Goal: Contribute content: Contribute content

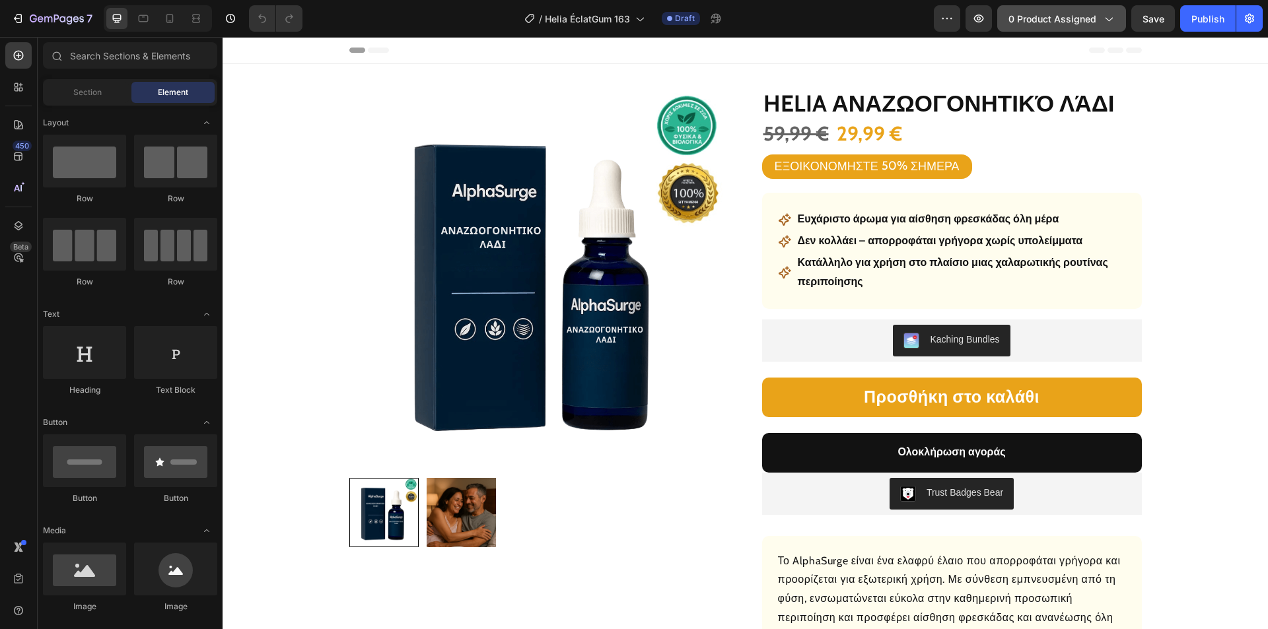
click at [1061, 18] on span "0 product assigned" at bounding box center [1052, 19] width 88 height 14
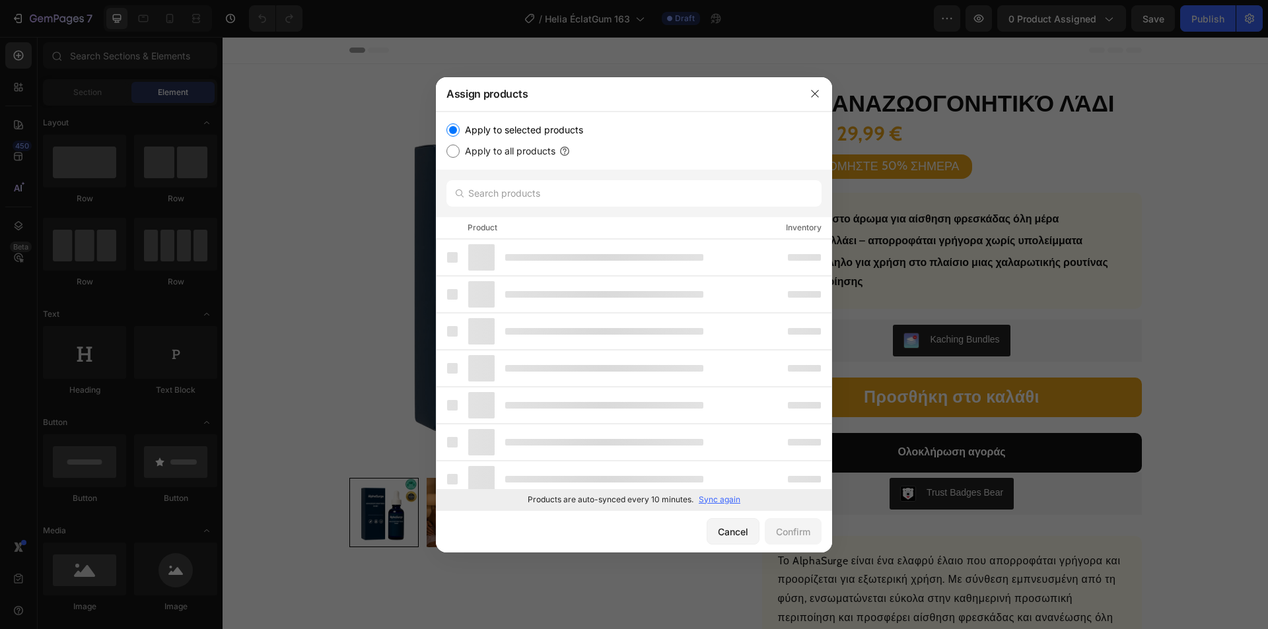
click at [711, 500] on p "Sync again" at bounding box center [720, 500] width 42 height 12
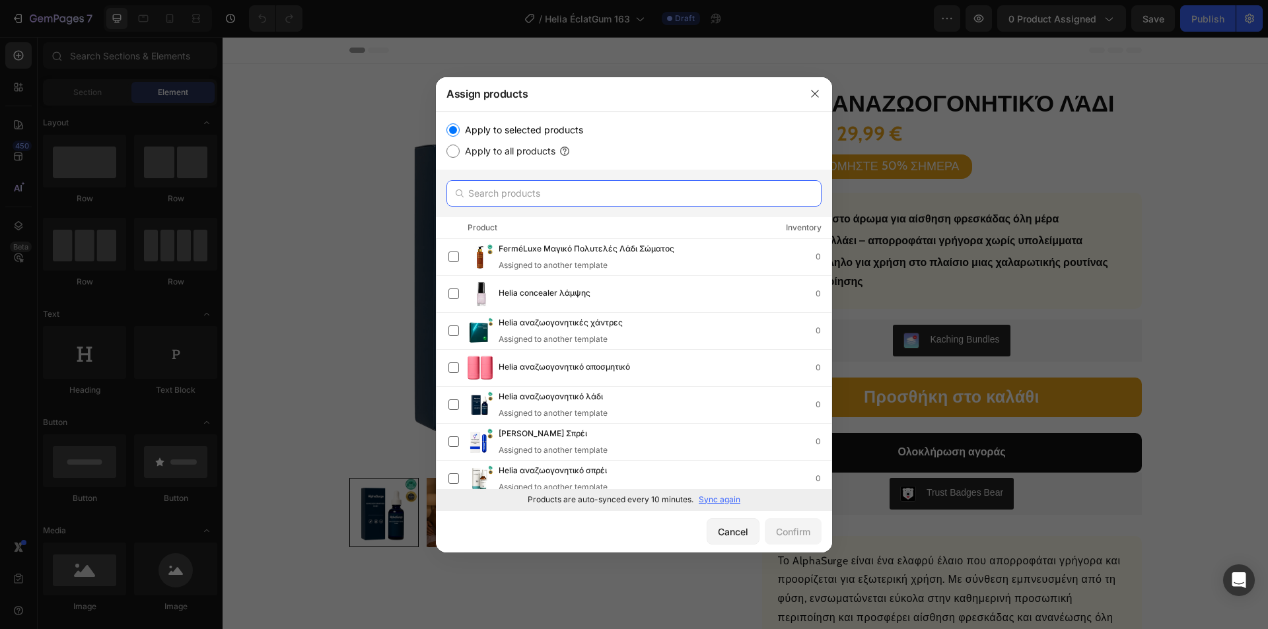
click at [504, 205] on input "text" at bounding box center [633, 193] width 375 height 26
paste input "[PERSON_NAME] ανακούφισης"
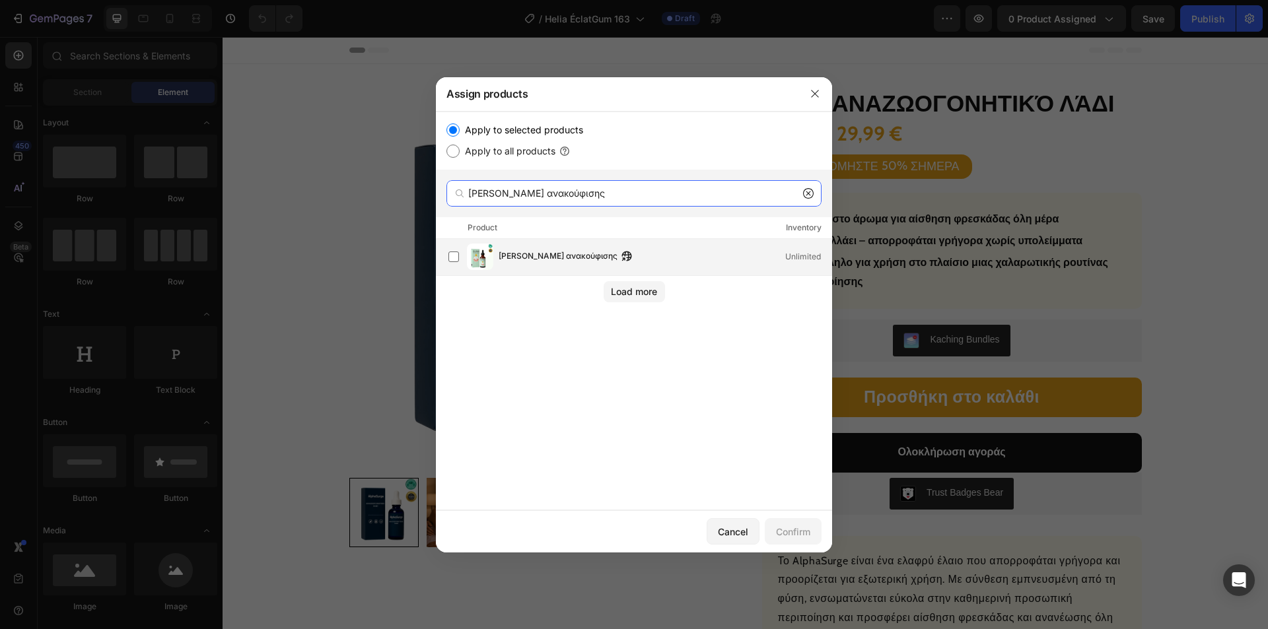
type input "[PERSON_NAME] ανακούφισης"
click at [567, 248] on div "[PERSON_NAME] ανακούφισης Unlimited" at bounding box center [639, 257] width 383 height 26
click at [787, 521] on button "Confirm" at bounding box center [793, 531] width 57 height 26
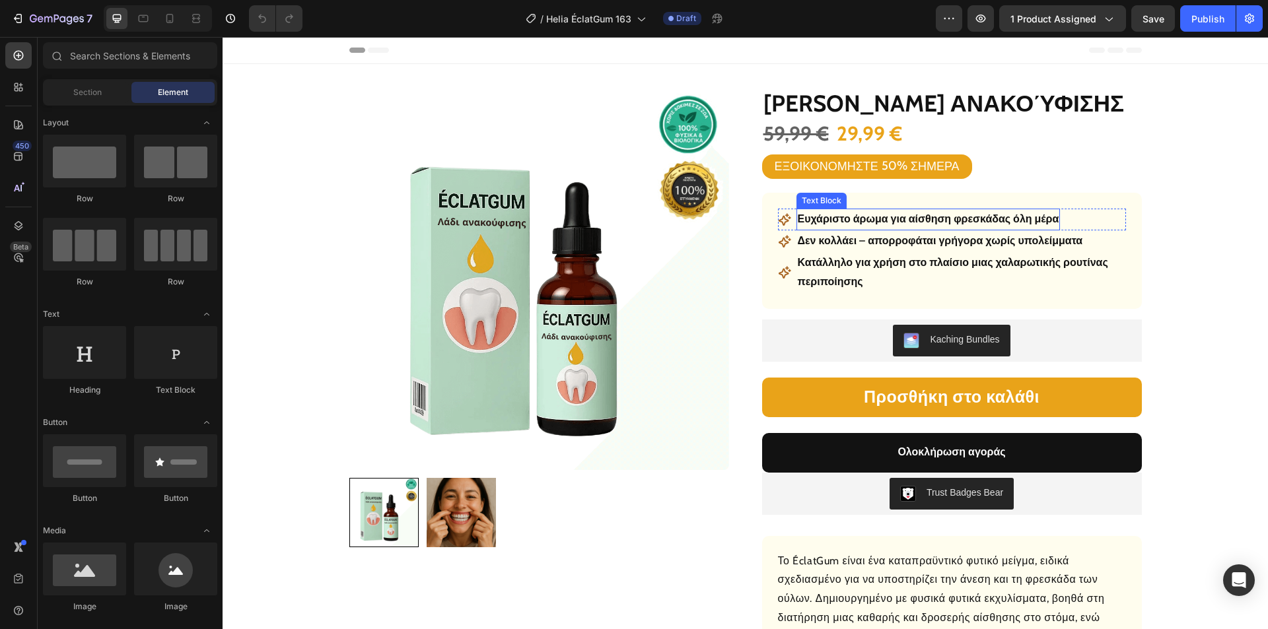
click at [858, 221] on p "Ευχάριστο άρωμα για αίσθηση φρεσκάδας όλη μέρα" at bounding box center [928, 219] width 261 height 19
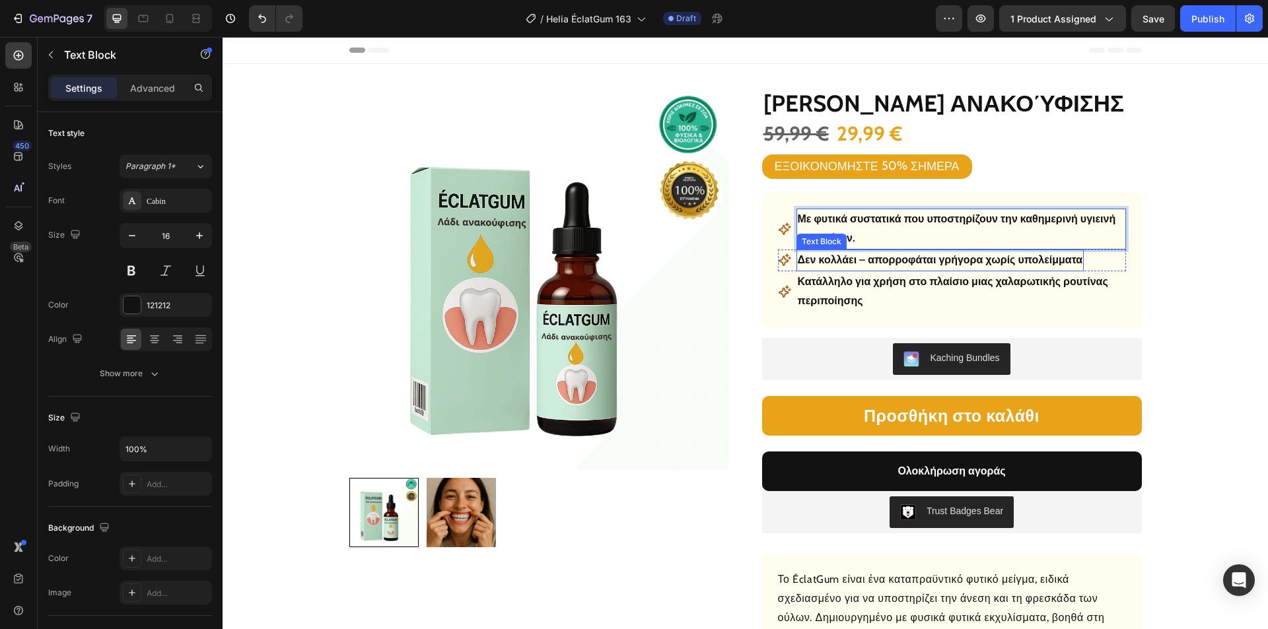
click at [870, 263] on p "Δεν κολλάει – απορροφάται γρήγορα χωρίς υπολείμματα" at bounding box center [940, 260] width 285 height 19
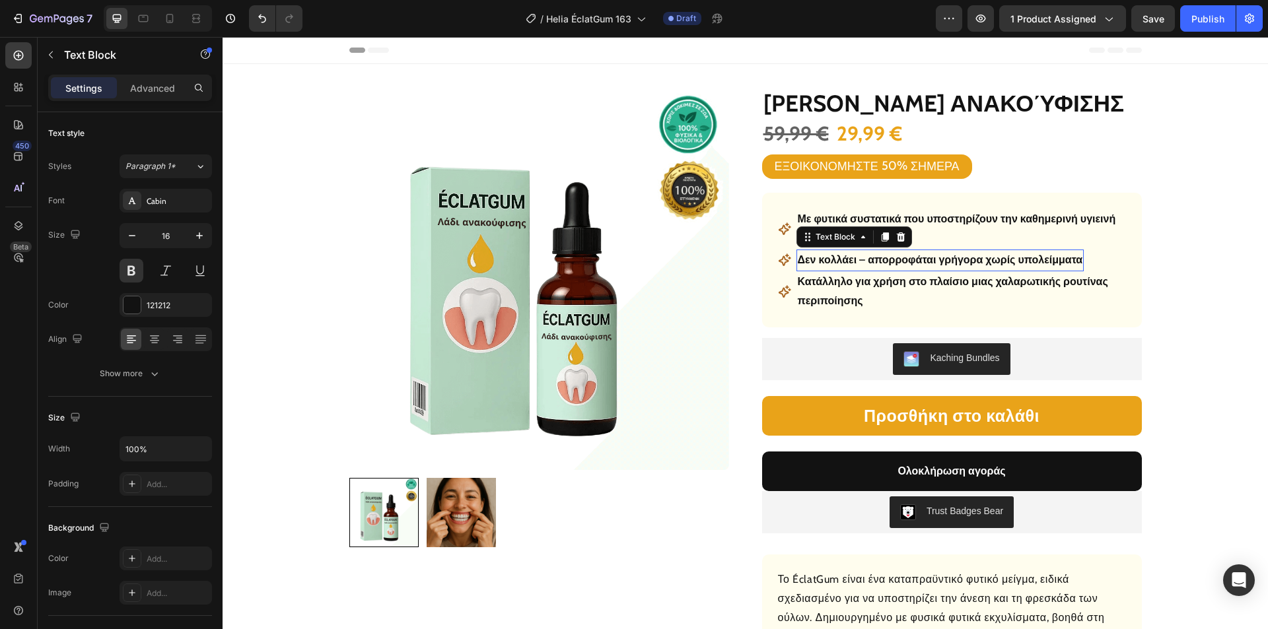
click at [876, 261] on p "Δεν κολλάει – απορροφάται γρήγορα χωρίς υπολείμματα" at bounding box center [940, 260] width 285 height 19
click at [862, 280] on p "Κατάλληλο για χρήση στο πλαίσιο μιας χαλαρωτικής ρουτίνας περιποίησης" at bounding box center [961, 292] width 327 height 38
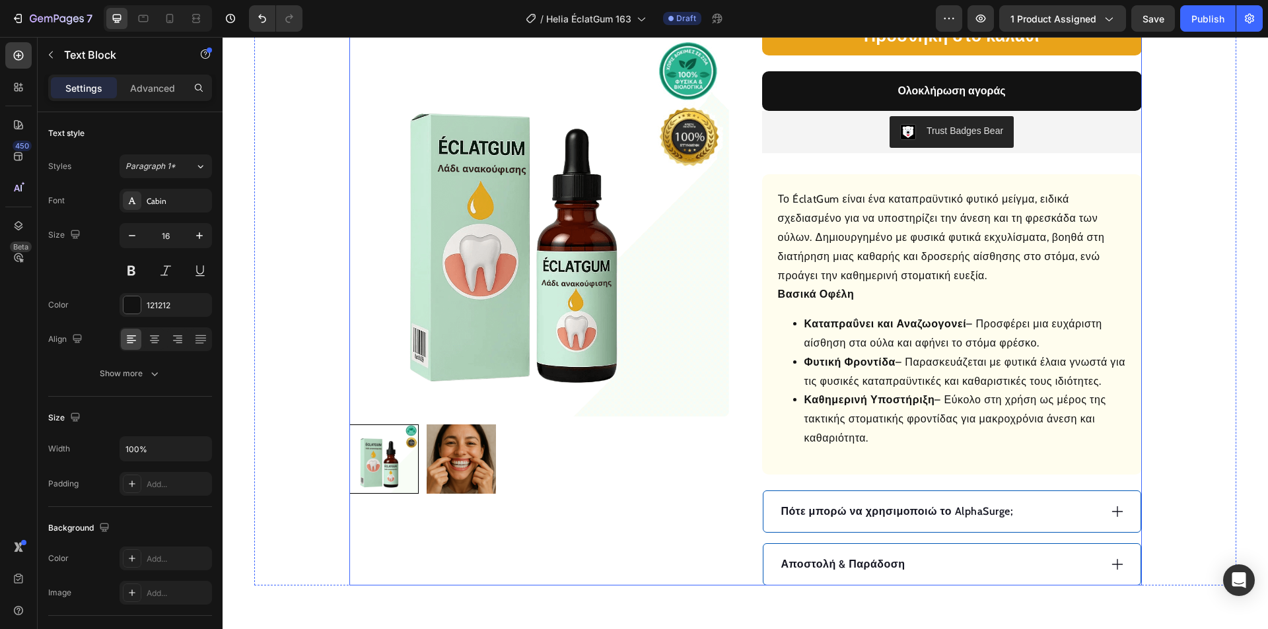
scroll to position [528, 0]
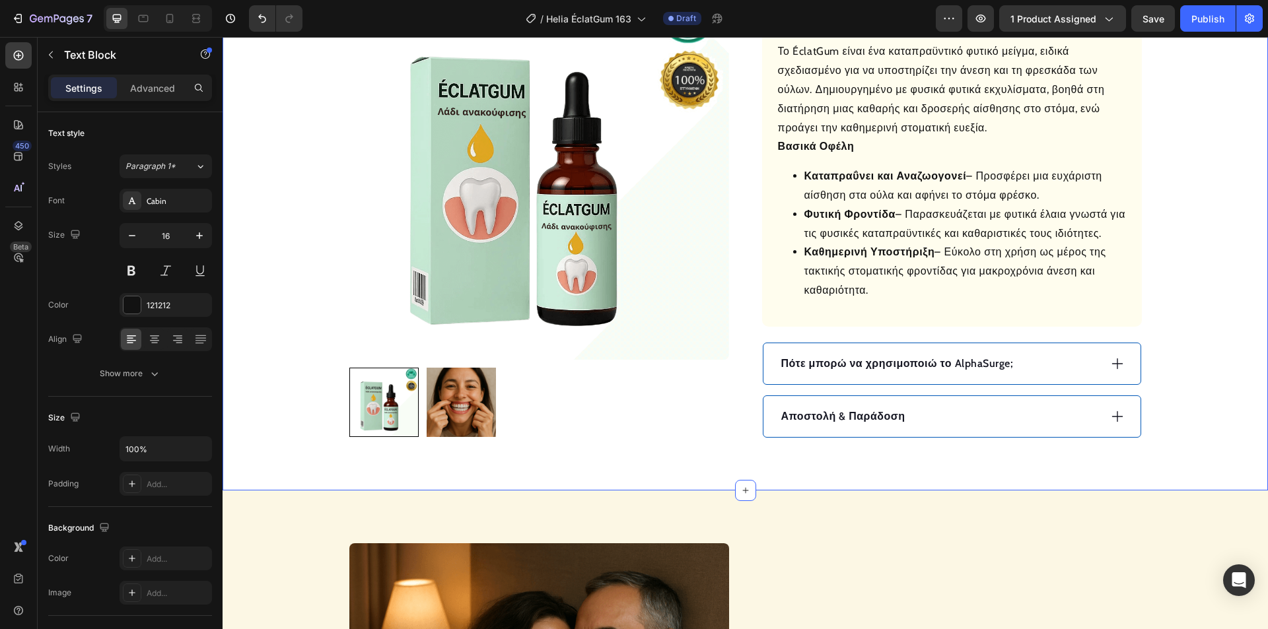
click at [935, 415] on div "Αποστολή & Παράδοση" at bounding box center [939, 417] width 320 height 20
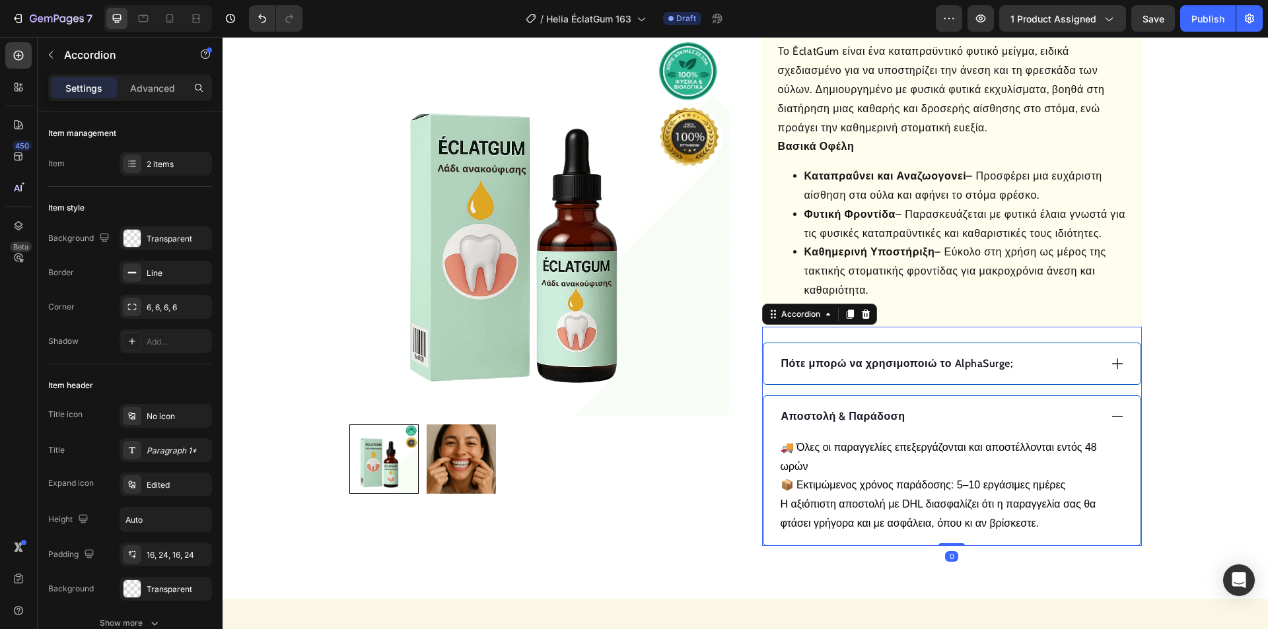
click at [936, 414] on div "Αποστολή & Παράδοση" at bounding box center [939, 417] width 320 height 20
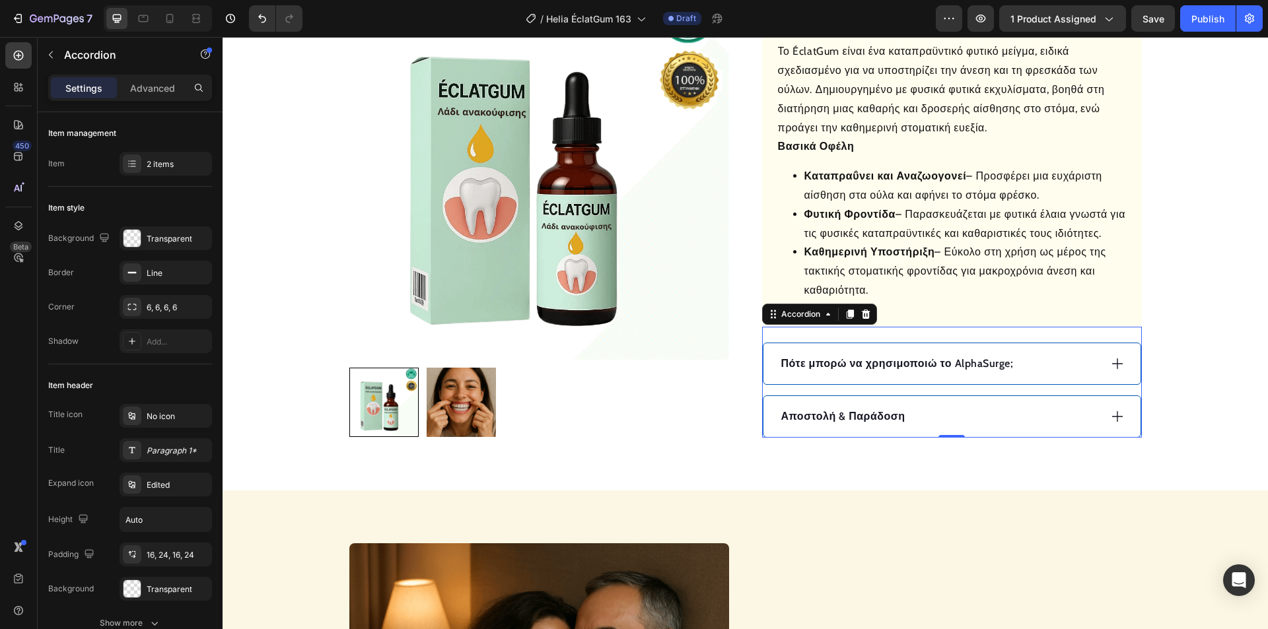
click at [1117, 362] on icon at bounding box center [1117, 364] width 15 height 15
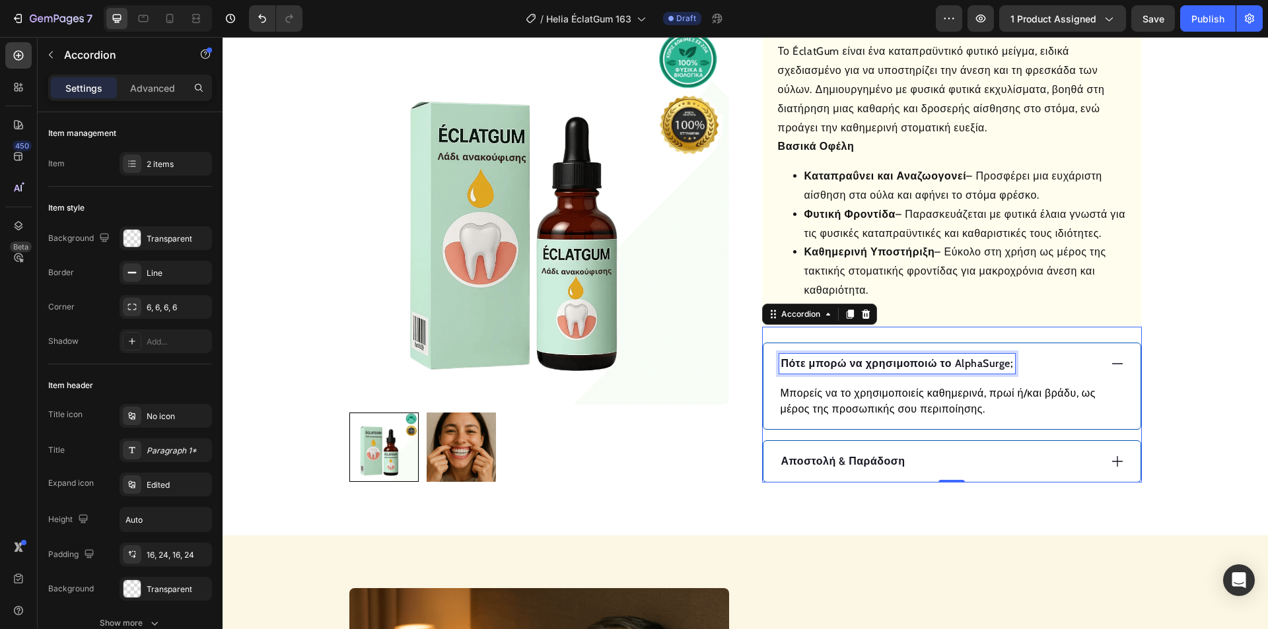
click at [969, 365] on p "Πότε μπορώ να χρησιμοποιώ το AlphaSurge;" at bounding box center [897, 364] width 232 height 16
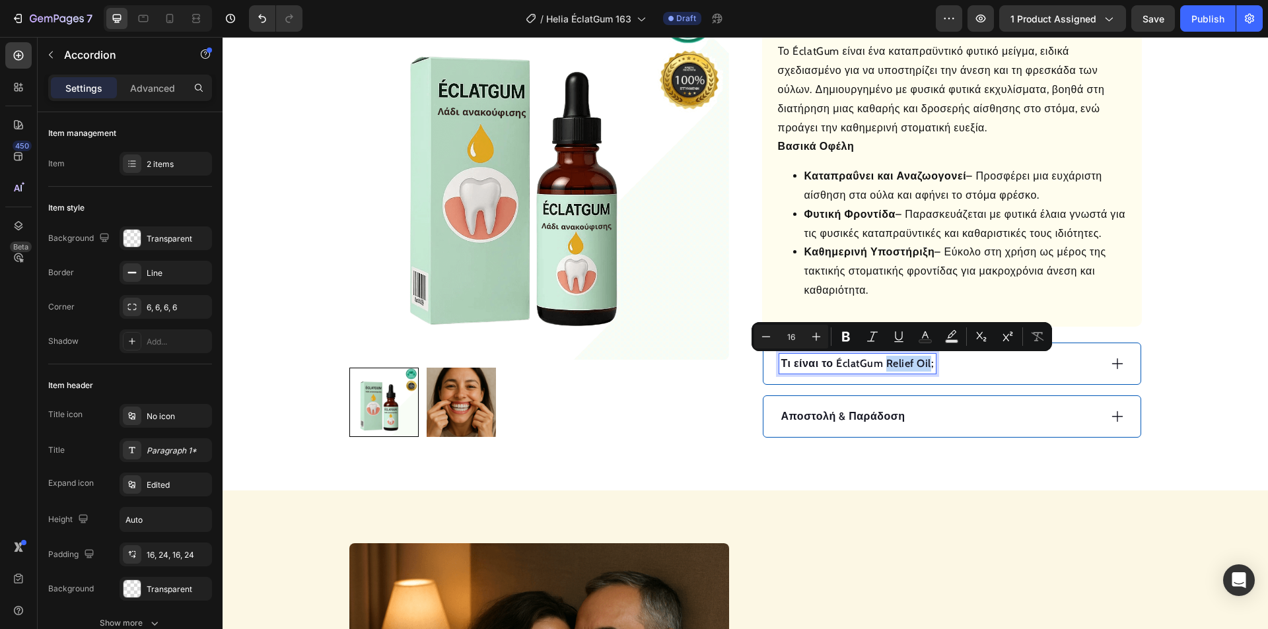
drag, startPoint x: 924, startPoint y: 364, endPoint x: 880, endPoint y: 364, distance: 43.6
click at [880, 364] on p "Τι είναι το ÉclatGum Relief Oil;" at bounding box center [857, 364] width 153 height 16
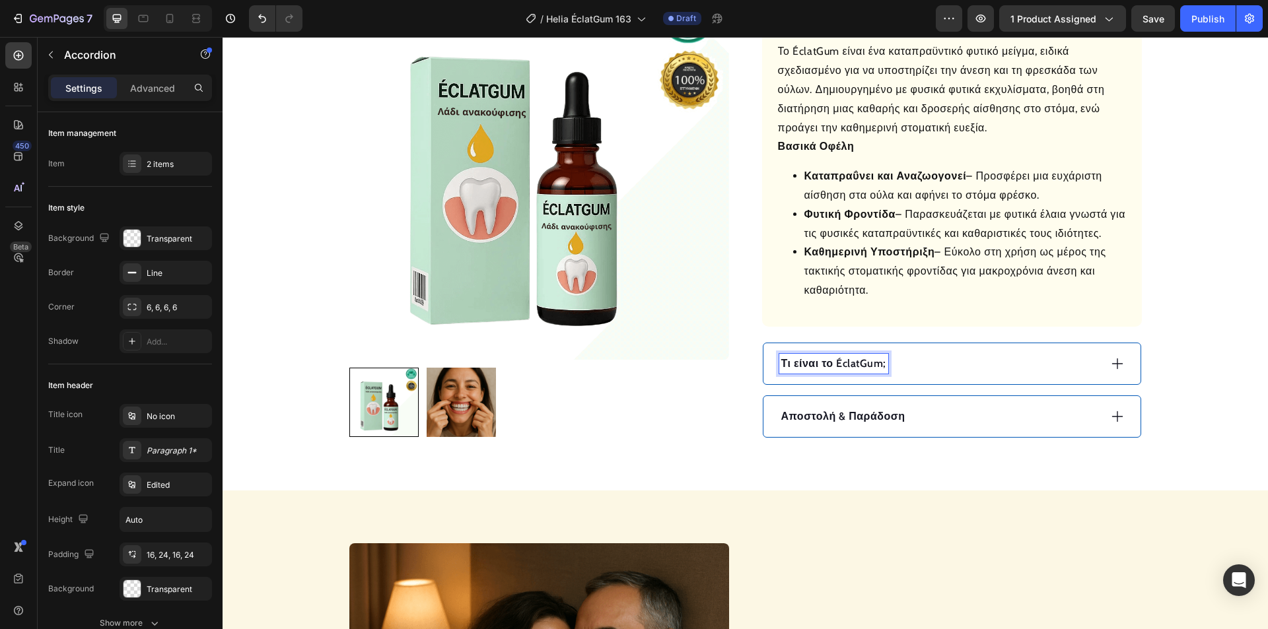
click at [987, 361] on div "Τι είναι το ÉclatGum;" at bounding box center [939, 364] width 320 height 20
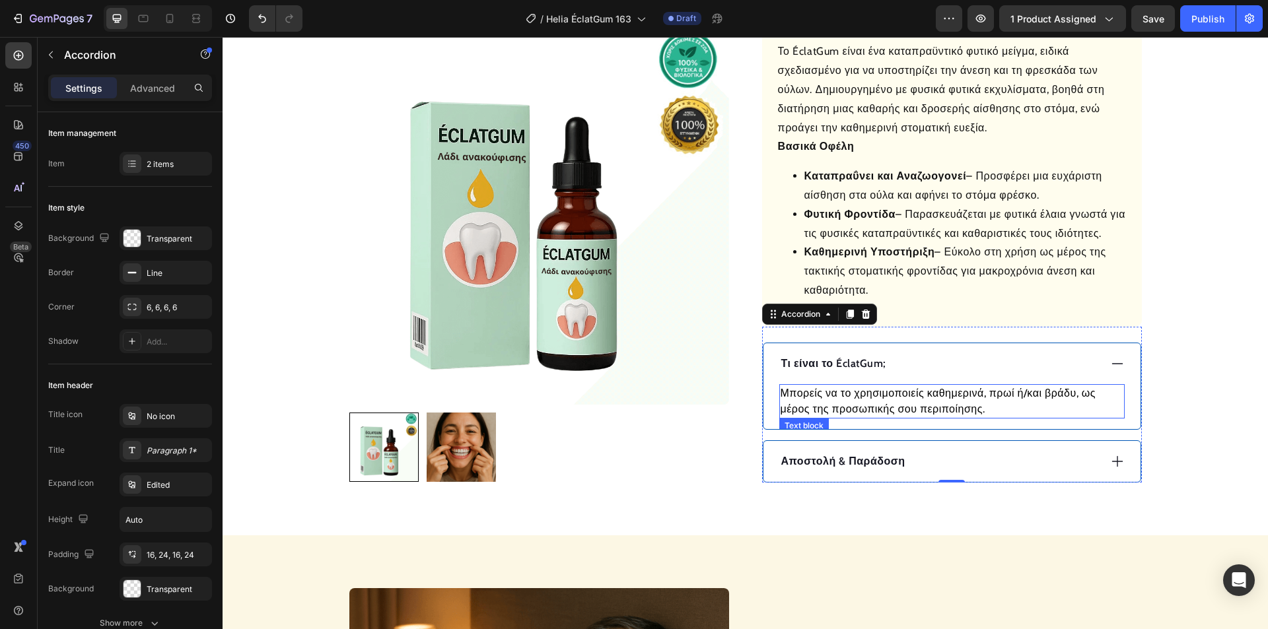
click at [872, 398] on p "Μπορείς να το χρησιμοποιείς καθημερινά, πρωί ή/και βράδυ, ως μέρος της προσωπικ…" at bounding box center [951, 402] width 343 height 32
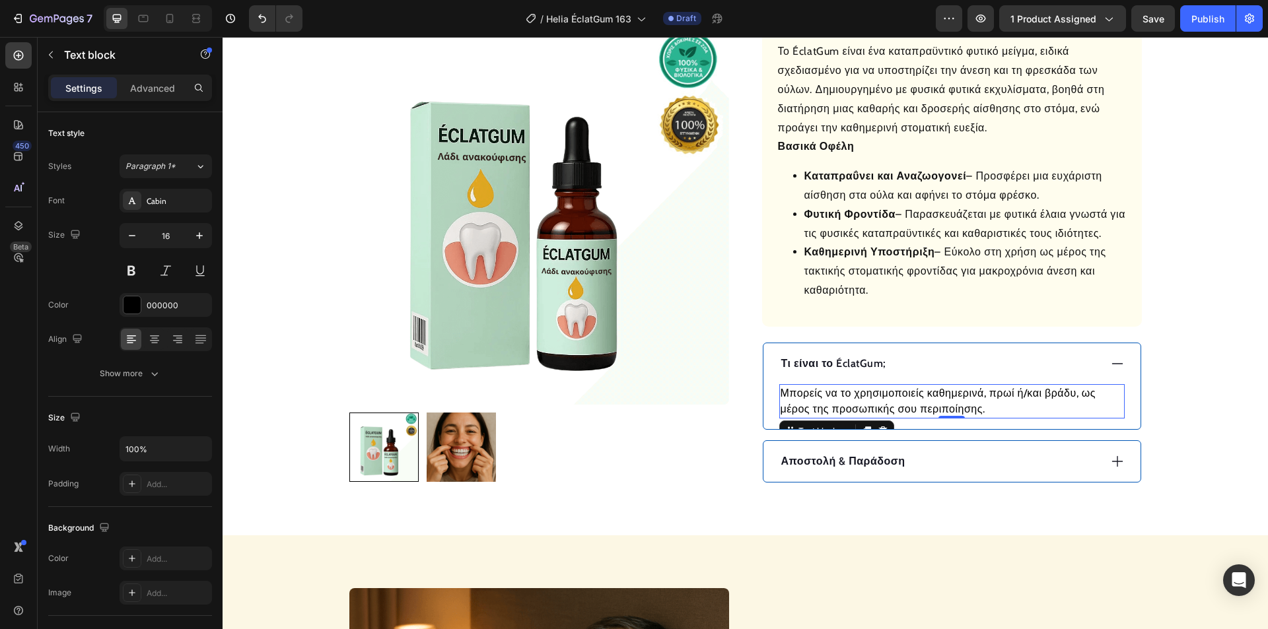
click at [872, 396] on p "Μπορείς να το χρησιμοποιείς καθημερινά, πρωί ή/και βράδυ, ως μέρος της προσωπικ…" at bounding box center [951, 402] width 343 height 32
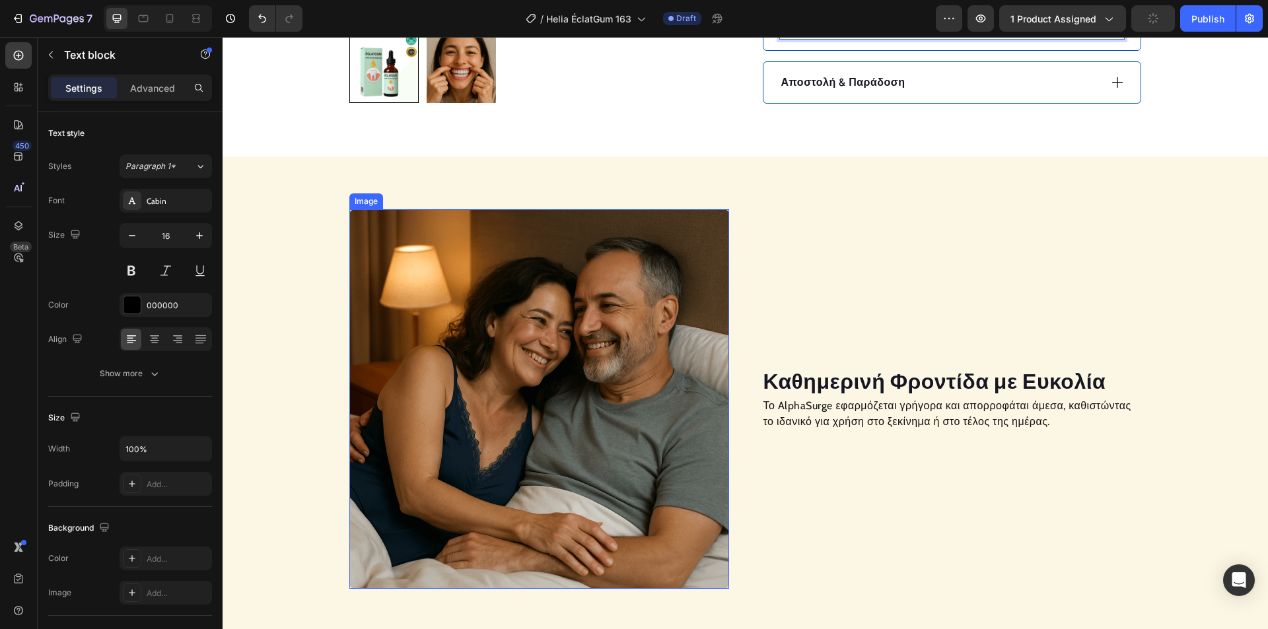
scroll to position [924, 0]
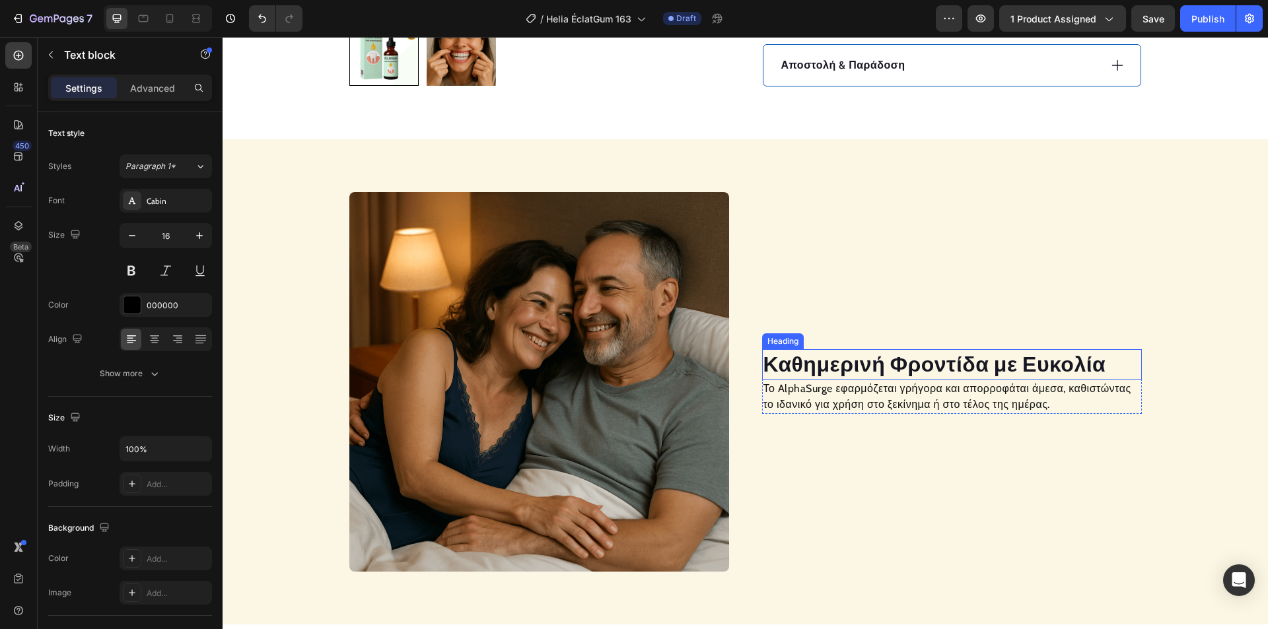
click at [837, 368] on h2 "Καθημερινή Φροντίδα με Ευκολία" at bounding box center [952, 364] width 380 height 30
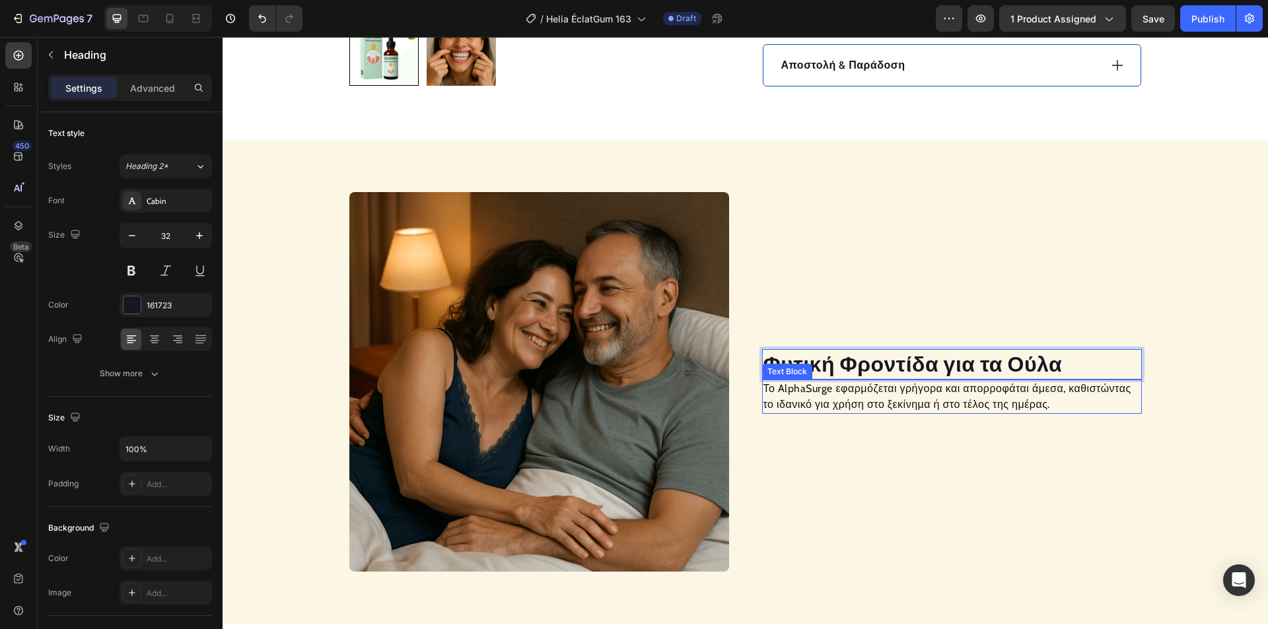
click at [817, 403] on p "Το AlphaSurge εφαρμόζεται γρήγορα και απορροφάται άμεσα, καθιστώντας το ιδανικό…" at bounding box center [951, 397] width 377 height 32
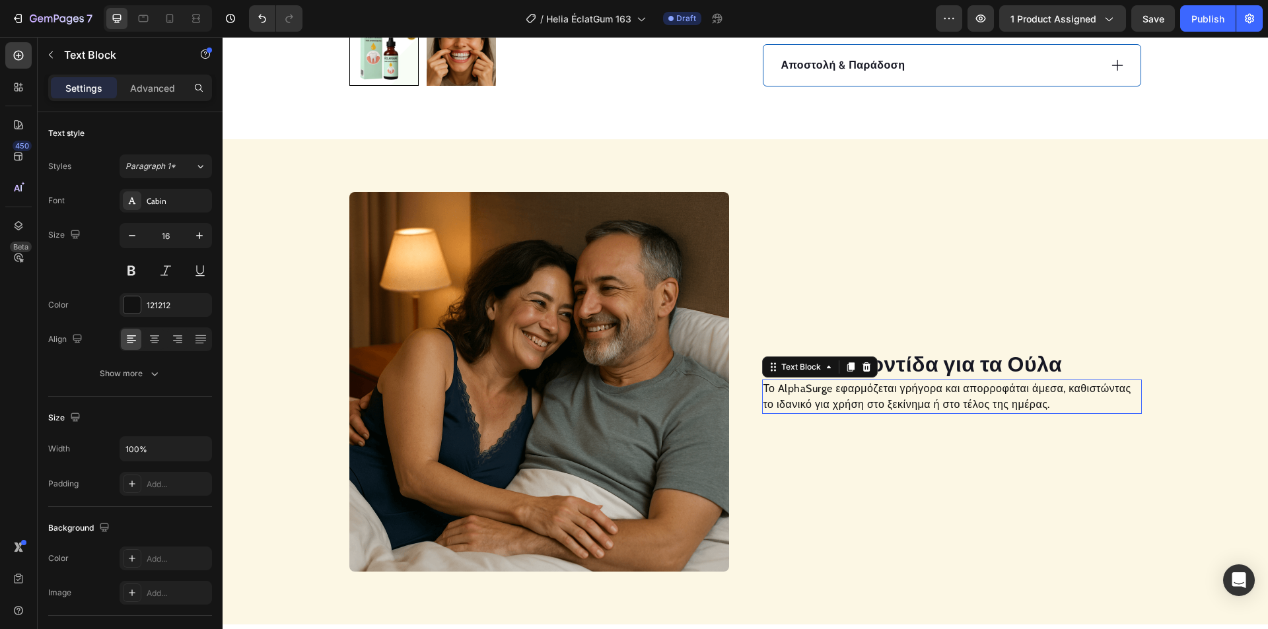
click at [817, 403] on p "Το AlphaSurge εφαρμόζεται γρήγορα και απορροφάται άμεσα, καθιστώντας το ιδανικό…" at bounding box center [951, 397] width 377 height 32
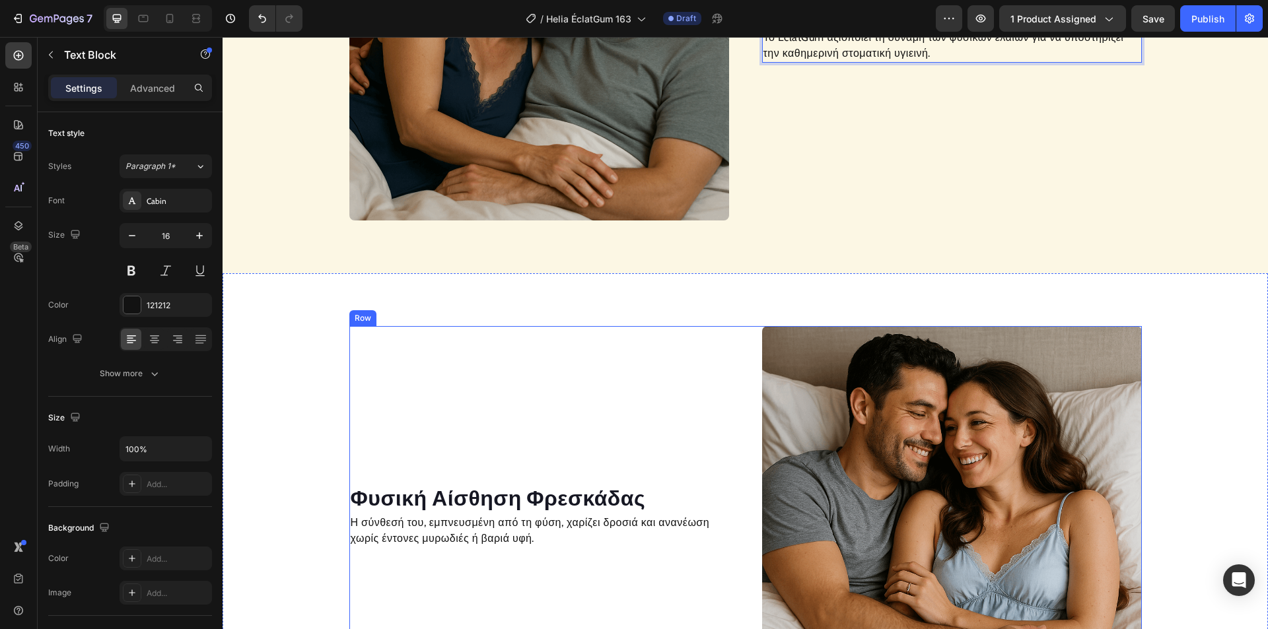
scroll to position [1321, 0]
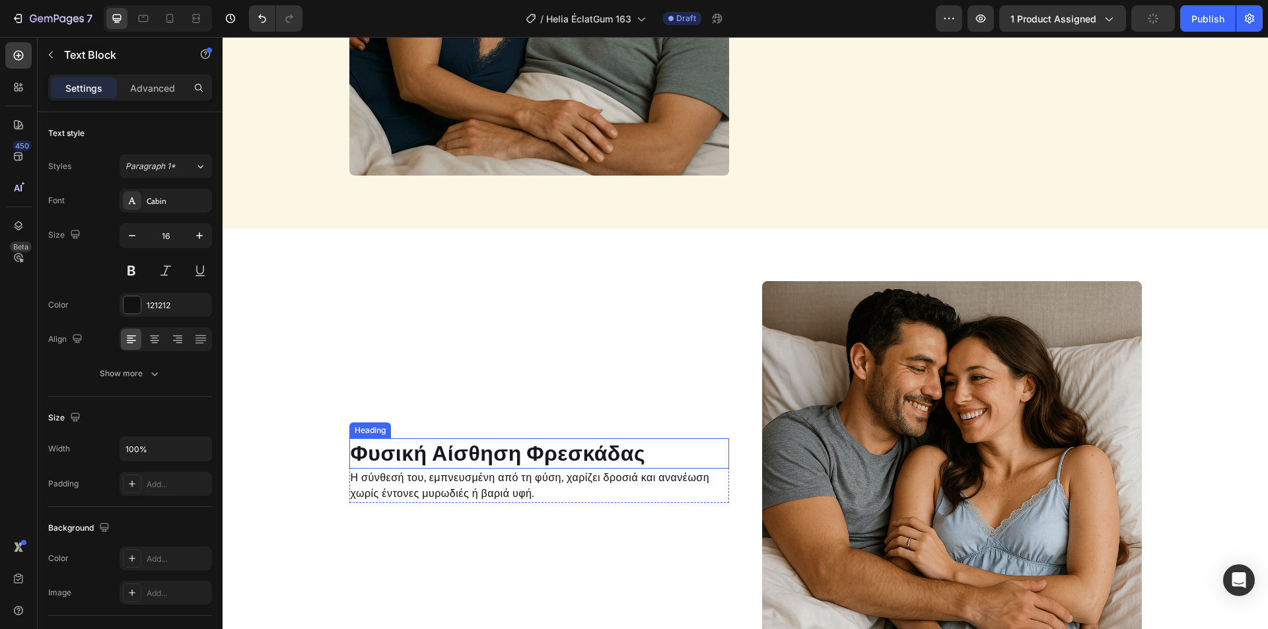
click at [467, 452] on h2 "Φυσική Αίσθηση Φρεσκάδας" at bounding box center [539, 453] width 380 height 30
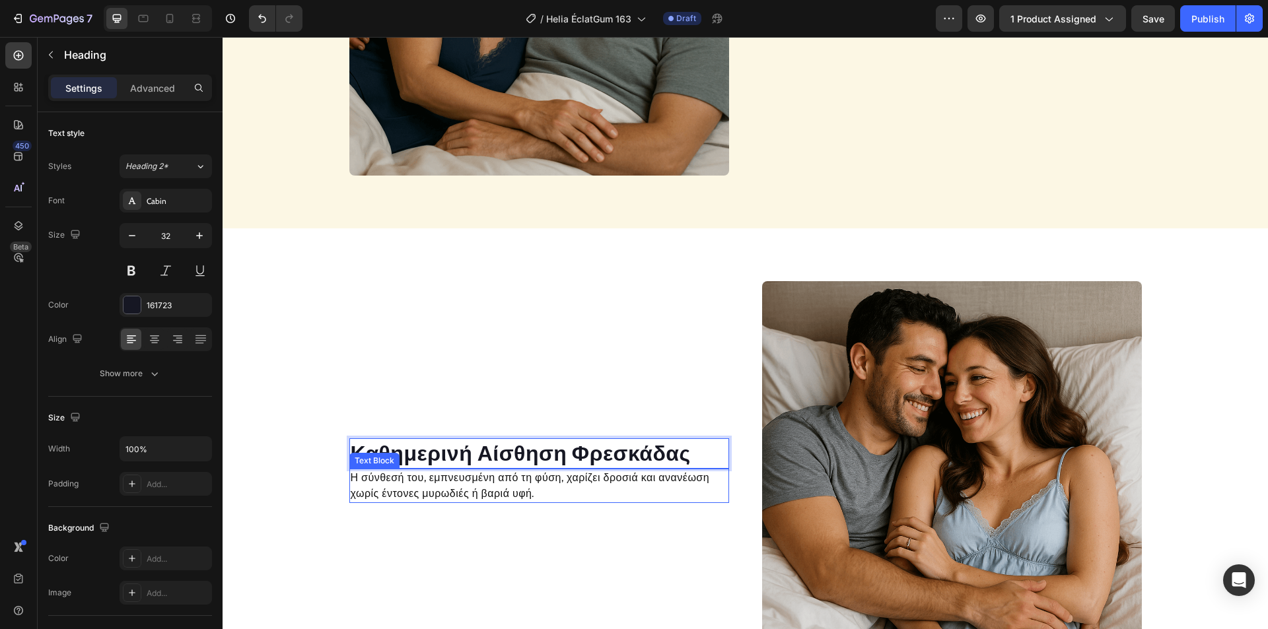
click at [467, 481] on p "Η σύνθεσή του, εμπνευσμένη από τη φύση, χαρίζει δροσιά και ανανέωση χωρίς έντον…" at bounding box center [539, 486] width 377 height 32
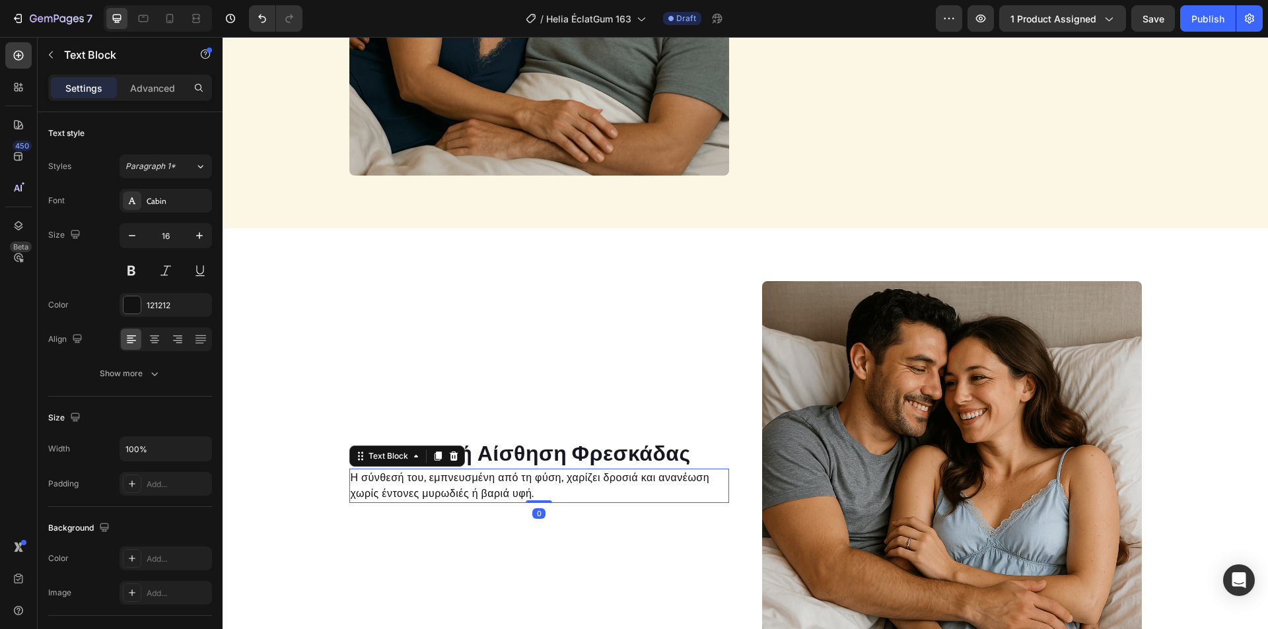
click at [468, 478] on p "Η σύνθεσή του, εμπνευσμένη από τη φύση, χαρίζει δροσιά και ανανέωση χωρίς έντον…" at bounding box center [539, 486] width 377 height 32
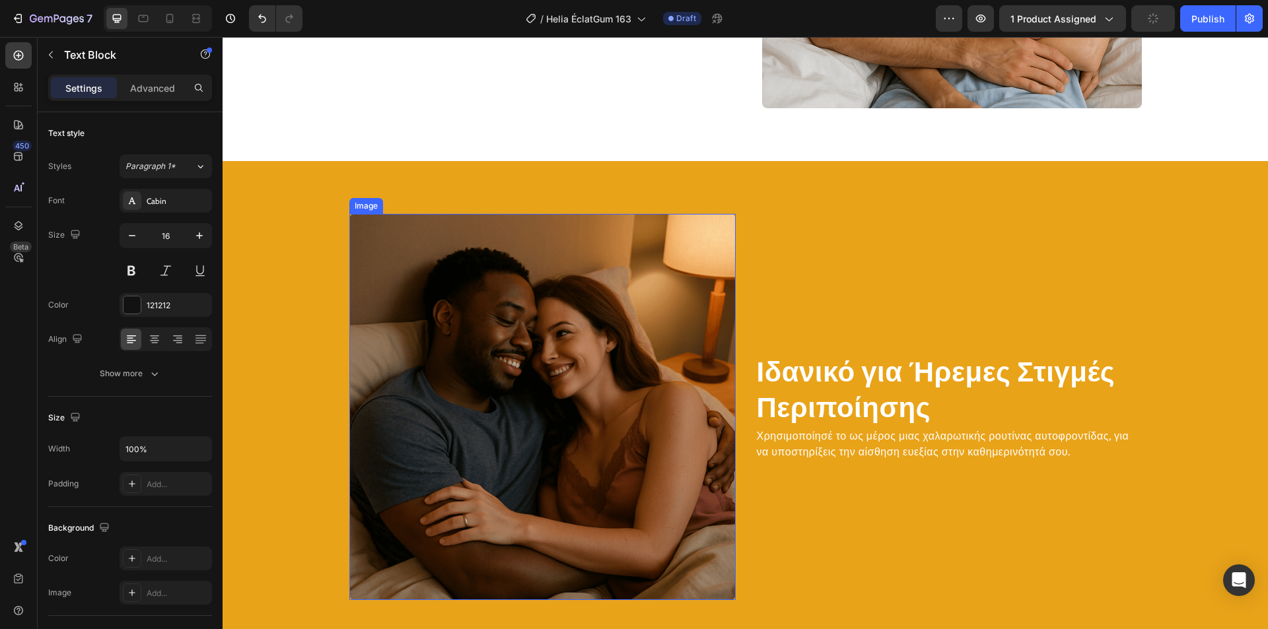
scroll to position [1923, 0]
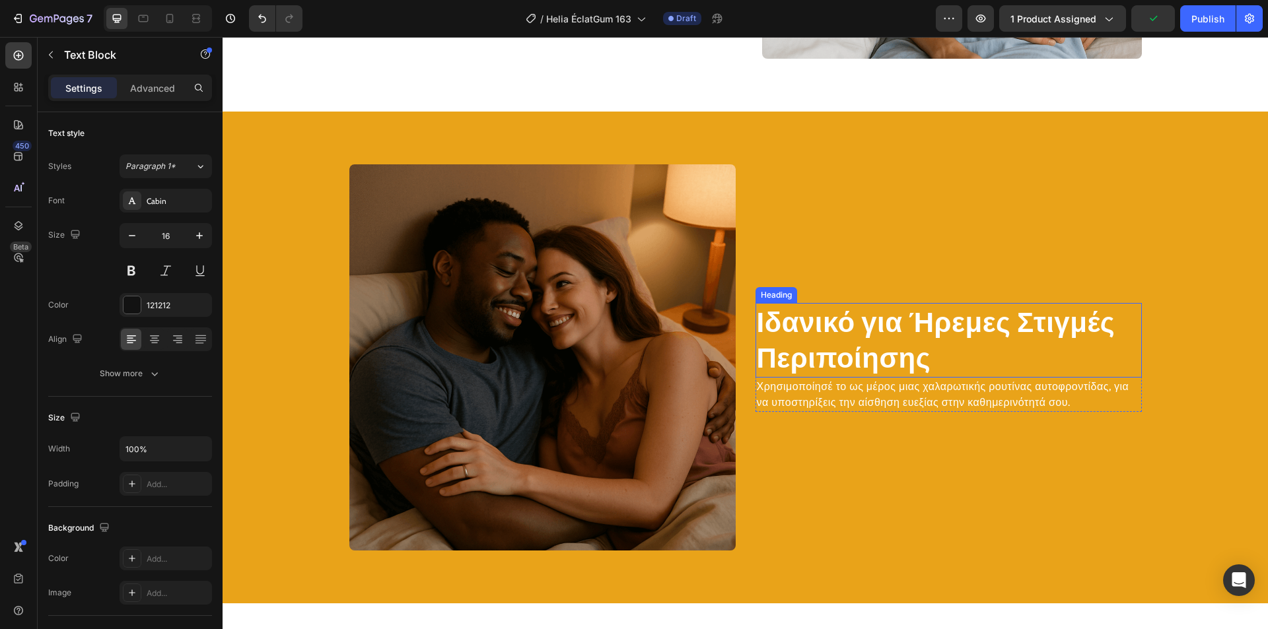
click at [836, 326] on h2 "Ιδανικό για Ήρεμες Στιγμές Περιποίησης" at bounding box center [948, 340] width 386 height 75
click at [840, 326] on h2 "Ιδανικό για Ήρεμες Στιγμές Περιποίησης" at bounding box center [948, 340] width 386 height 75
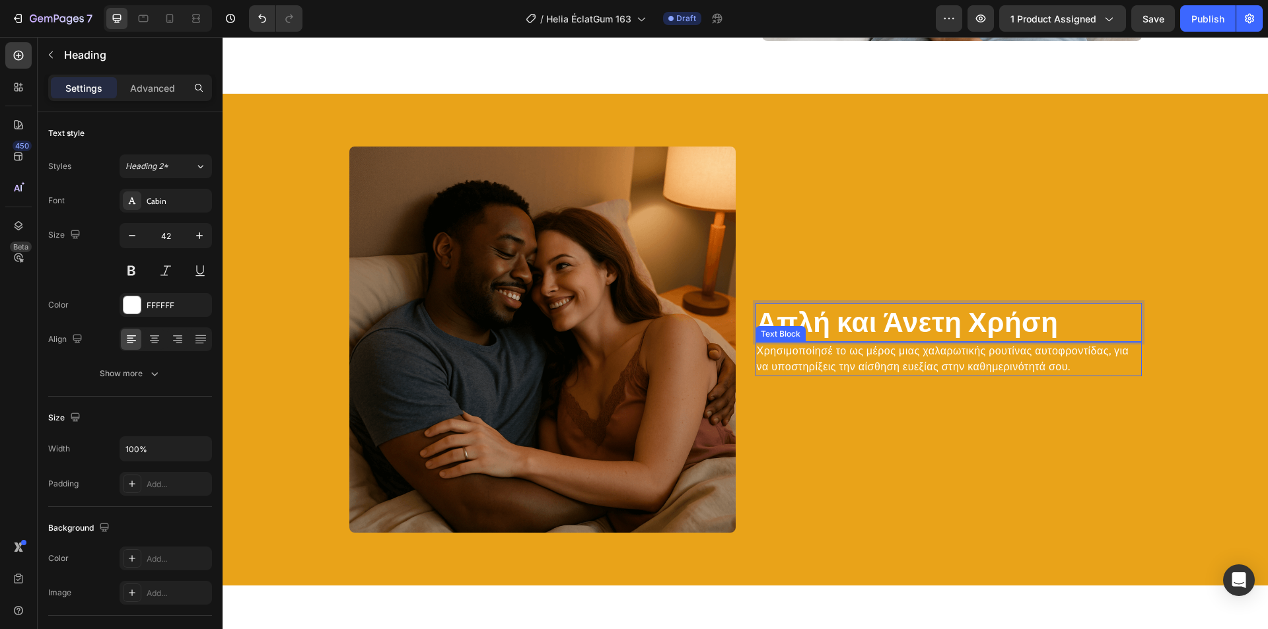
click at [843, 370] on p "Χρησιμοποίησέ το ως μέρος μιας χαλαρωτικής ρουτίνας αυτοφροντίδας, για να υποστ…" at bounding box center [949, 359] width 384 height 32
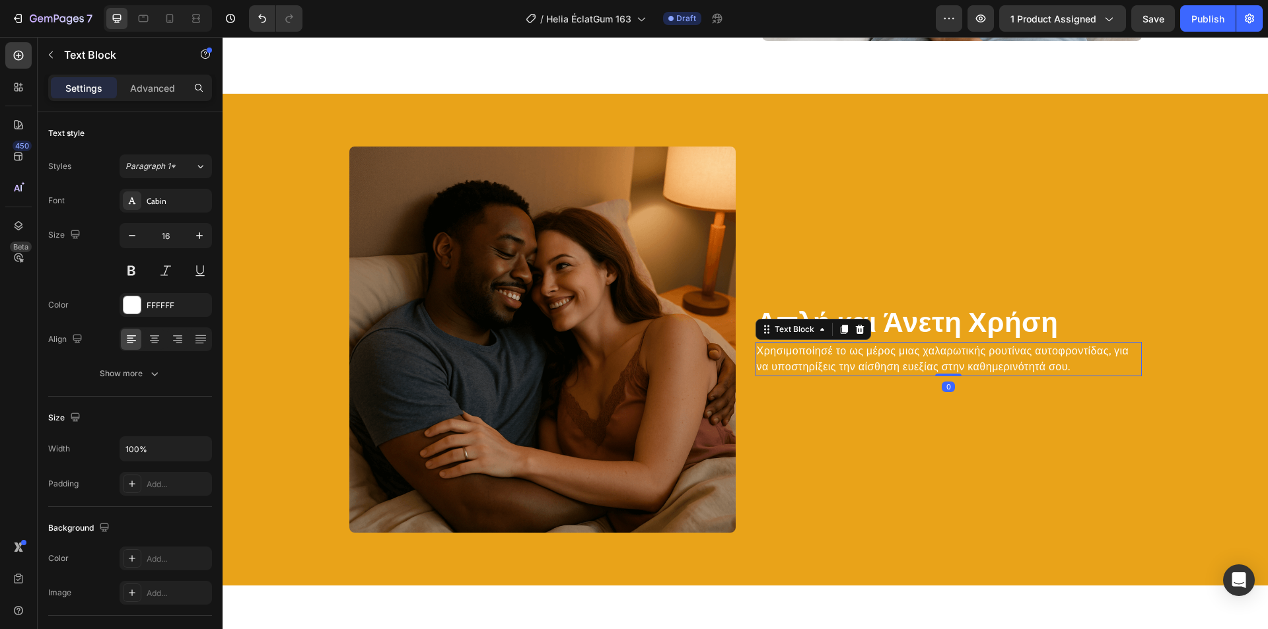
click at [844, 368] on p "Χρησιμοποίησέ το ως μέρος μιας χαλαρωτικής ρουτίνας αυτοφροντίδας, για να υποστ…" at bounding box center [949, 359] width 384 height 32
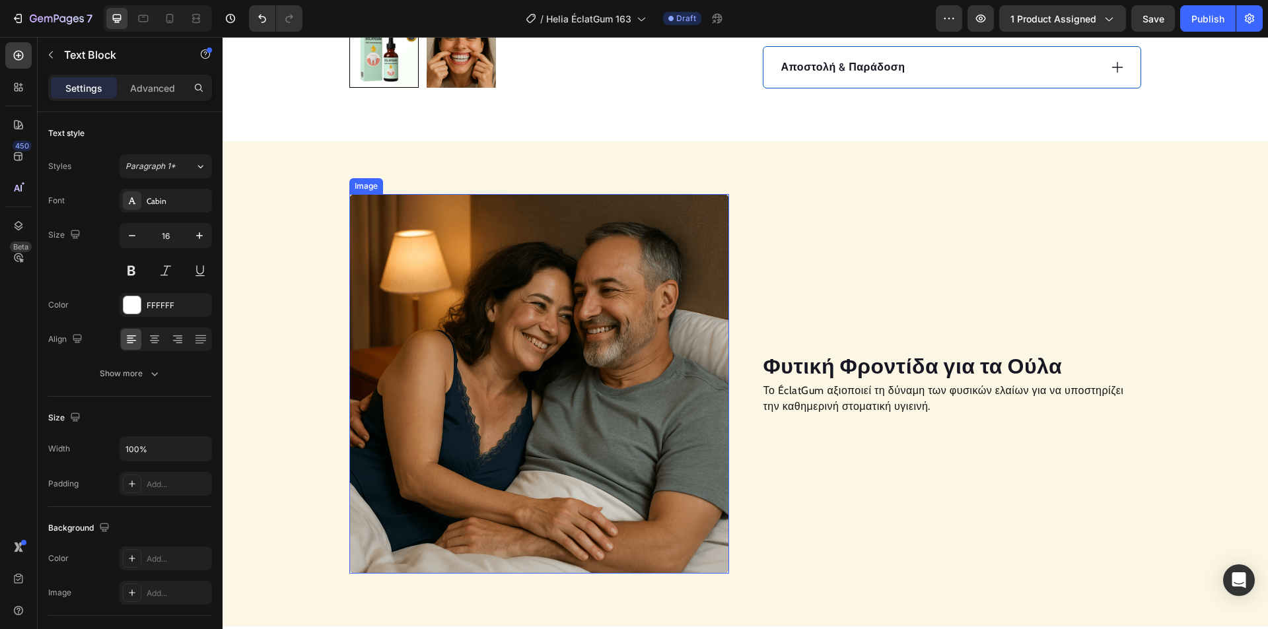
scroll to position [1023, 0]
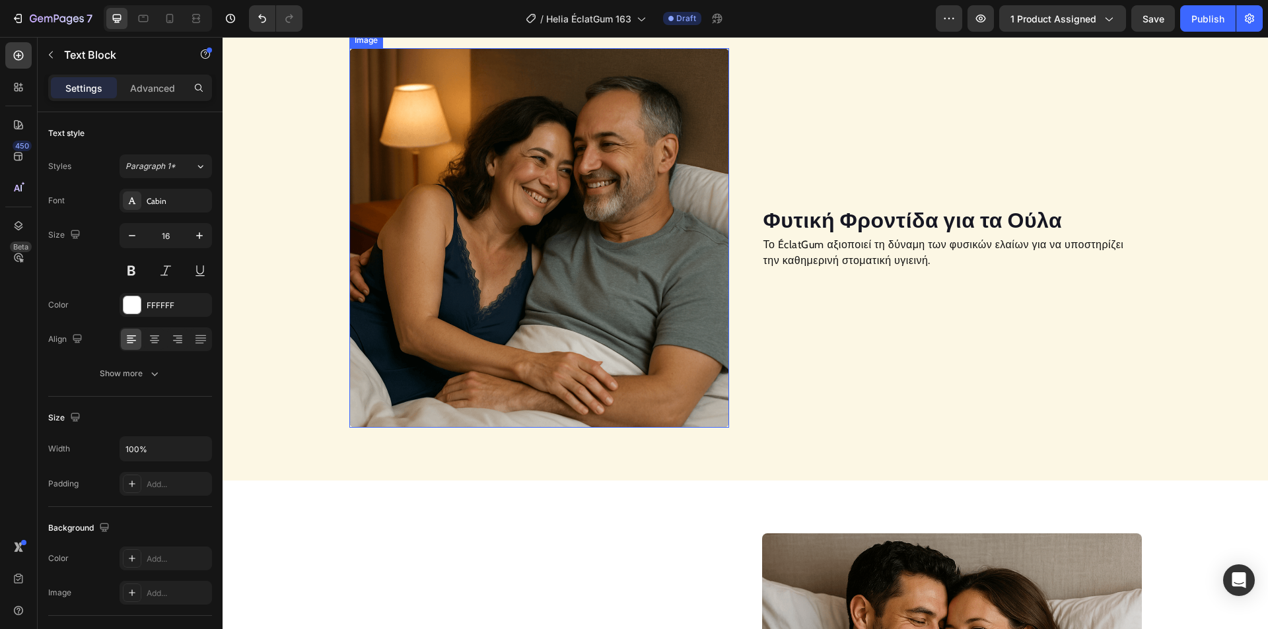
click at [571, 270] on img at bounding box center [539, 238] width 380 height 380
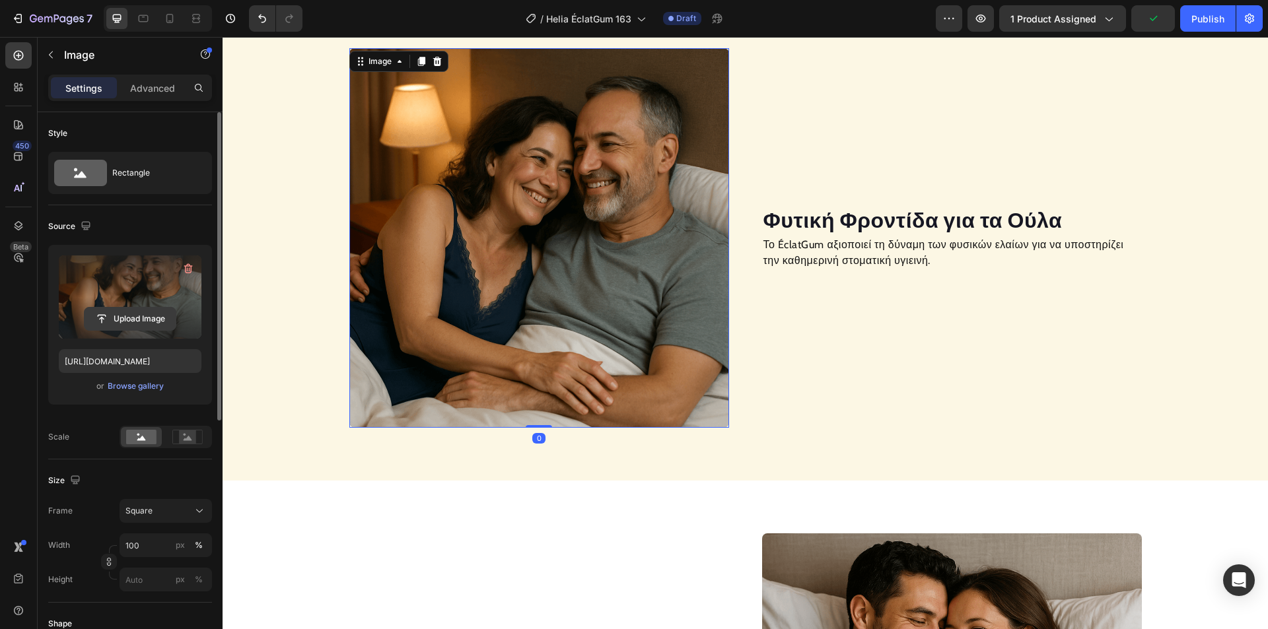
click at [128, 321] on input "file" at bounding box center [130, 319] width 91 height 22
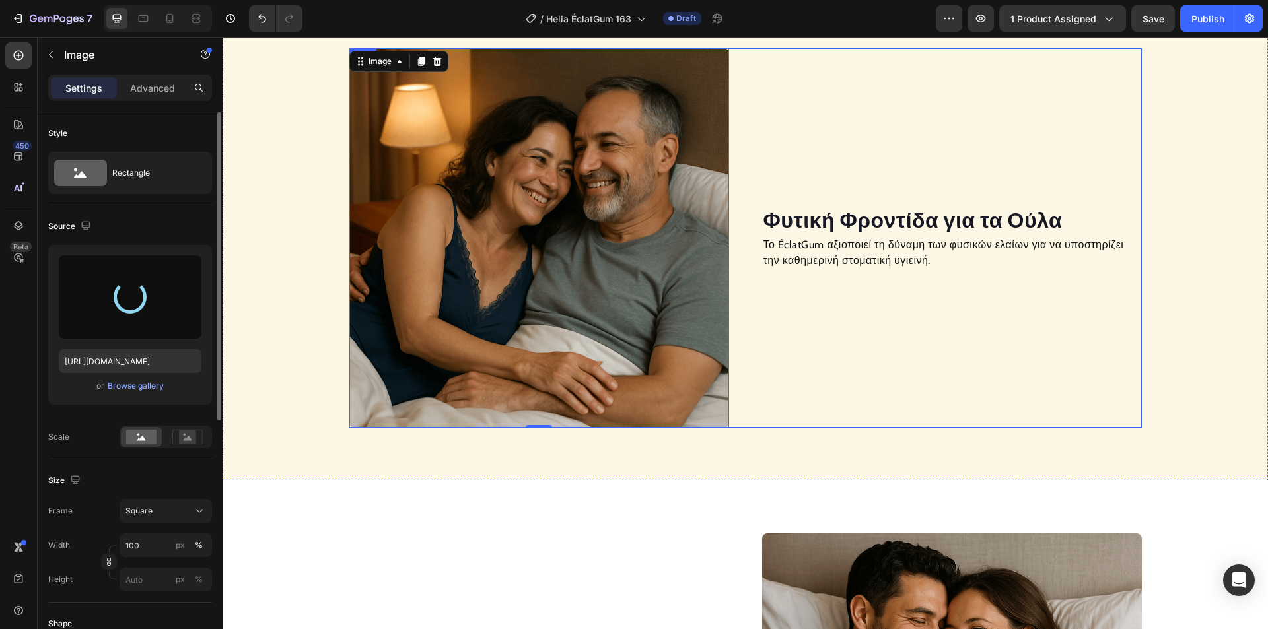
type input "[URL][DOMAIN_NAME]"
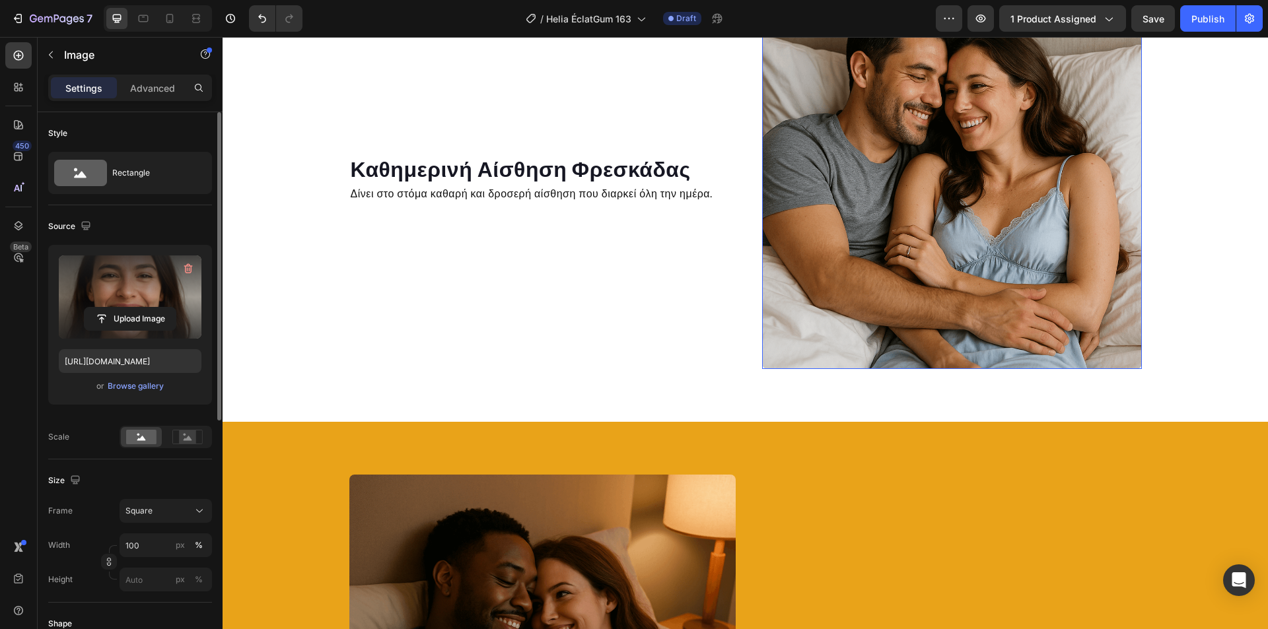
scroll to position [1420, 0]
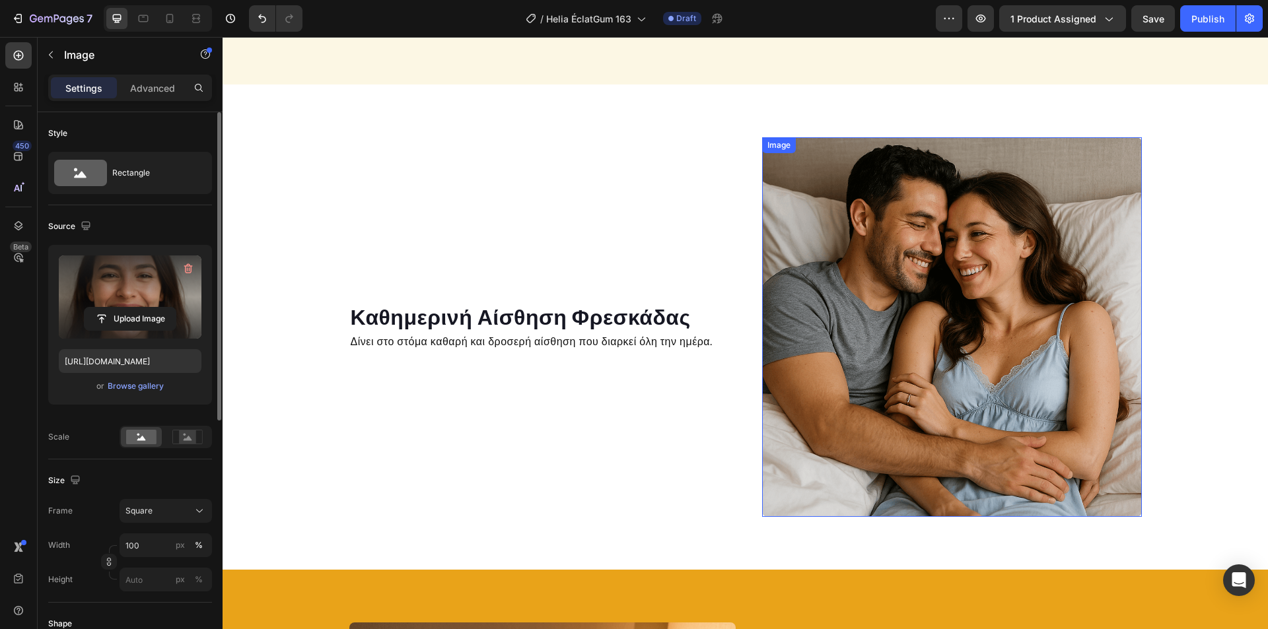
click at [929, 326] on img at bounding box center [952, 327] width 380 height 380
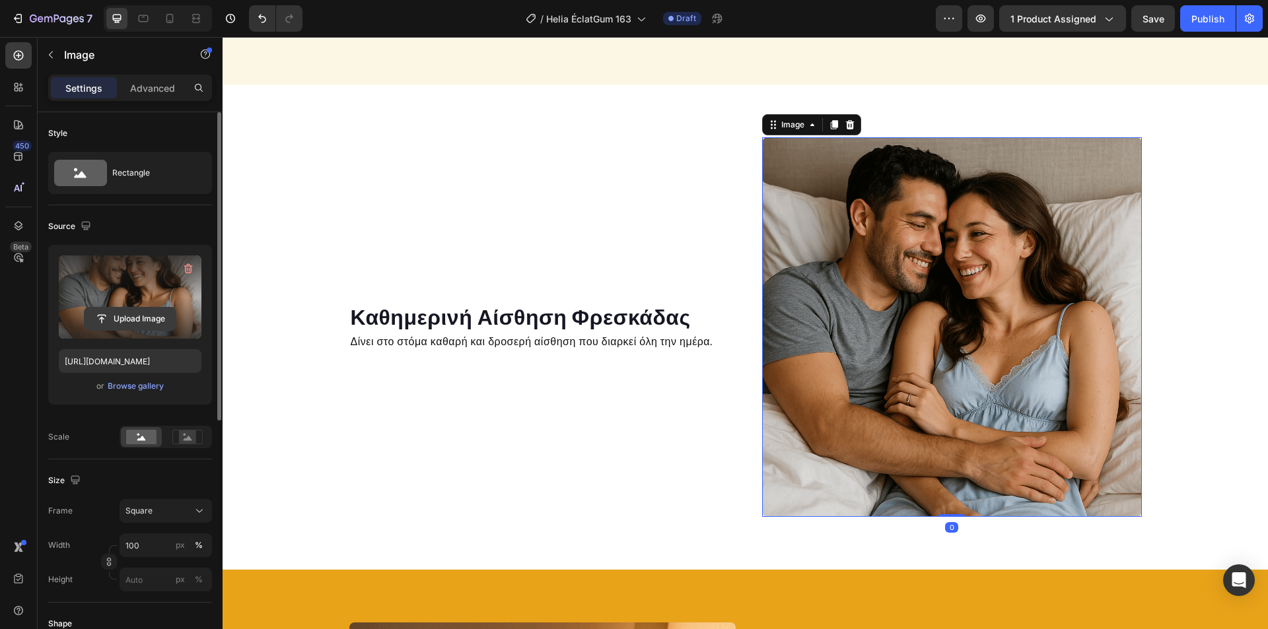
click at [147, 312] on input "file" at bounding box center [130, 319] width 91 height 22
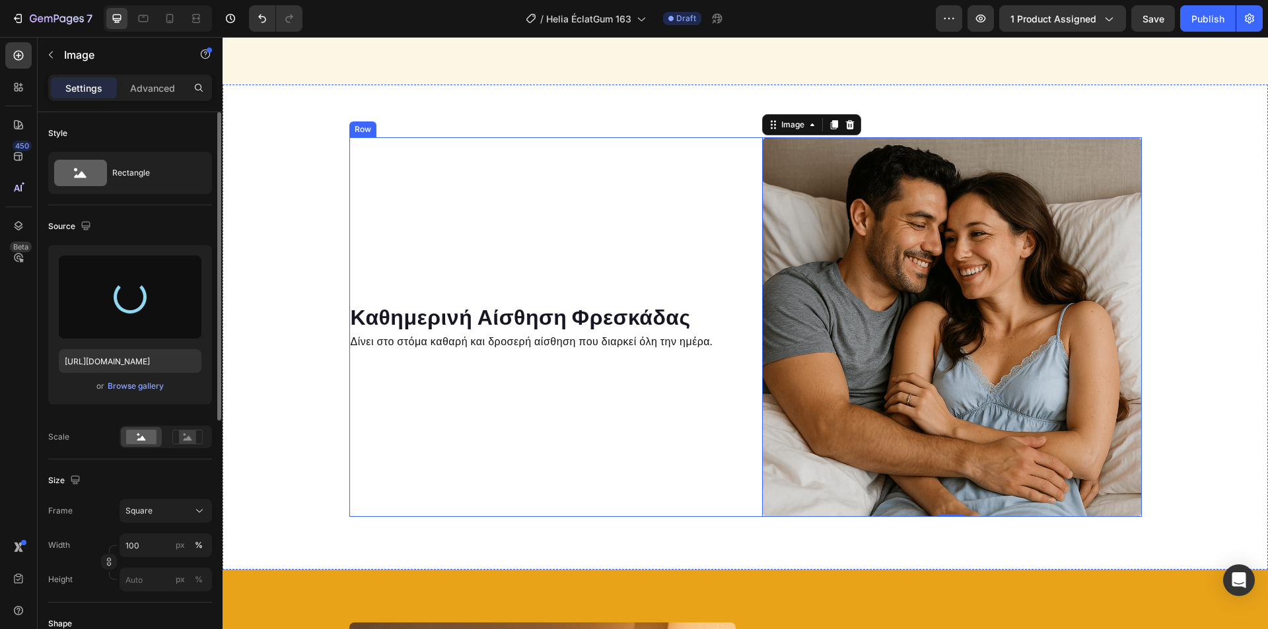
type input "[URL][DOMAIN_NAME]"
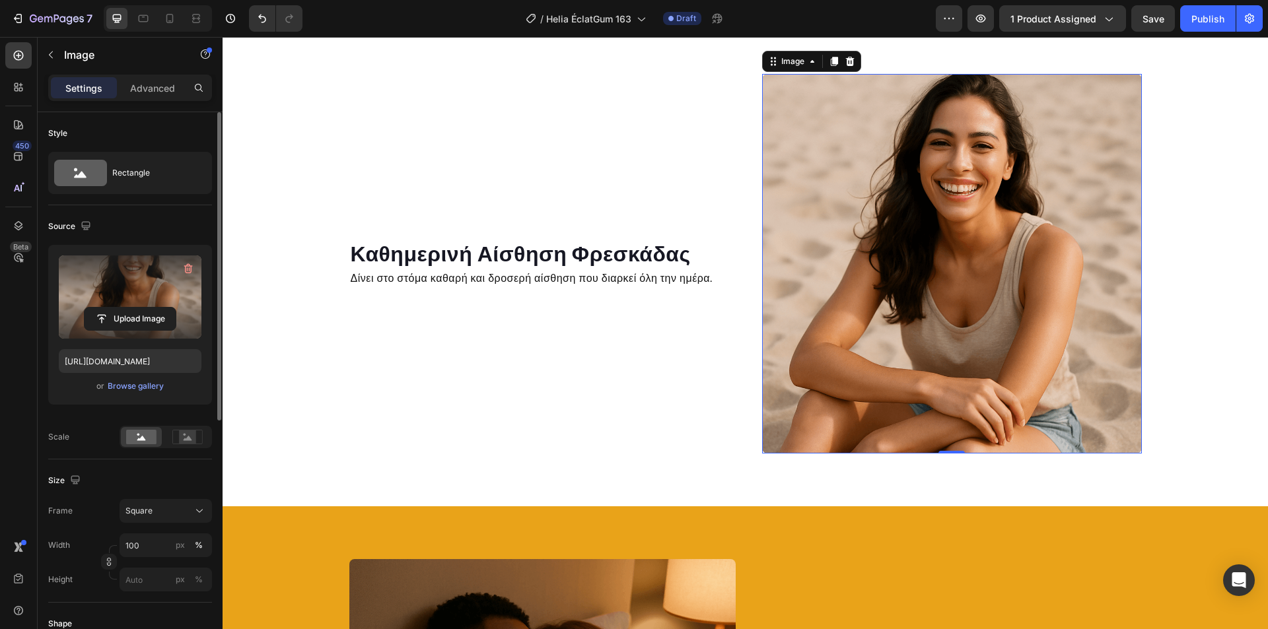
scroll to position [1750, 0]
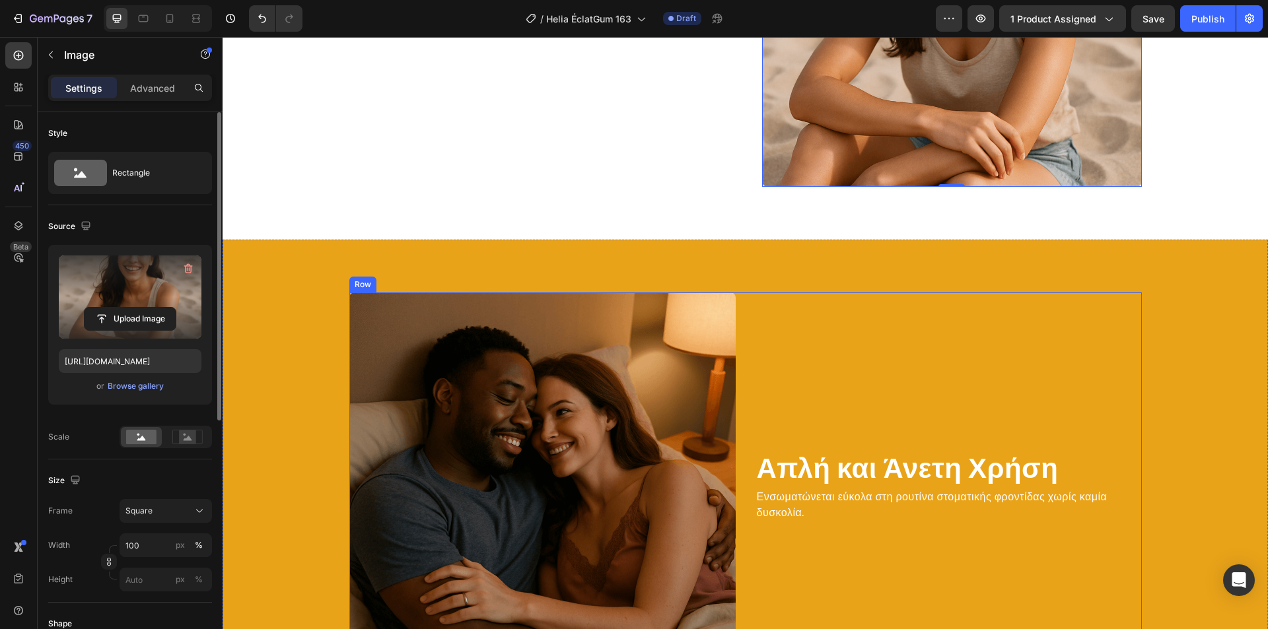
click at [460, 414] on img at bounding box center [542, 486] width 386 height 386
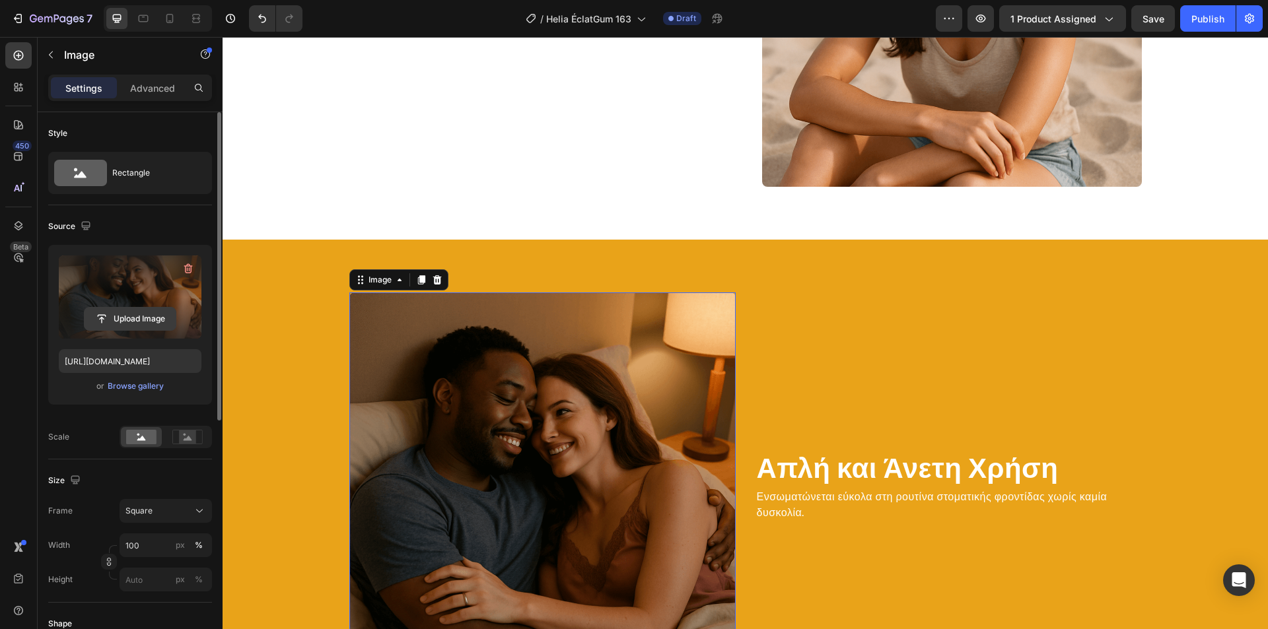
click at [129, 318] on input "file" at bounding box center [130, 319] width 91 height 22
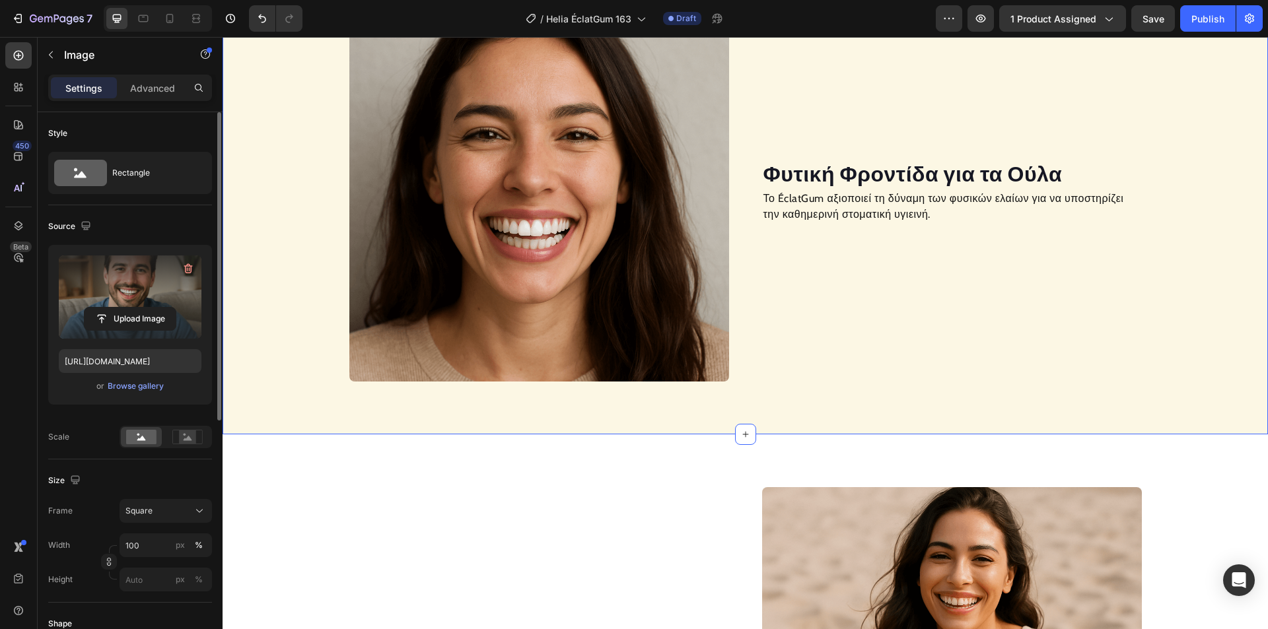
scroll to position [891, 0]
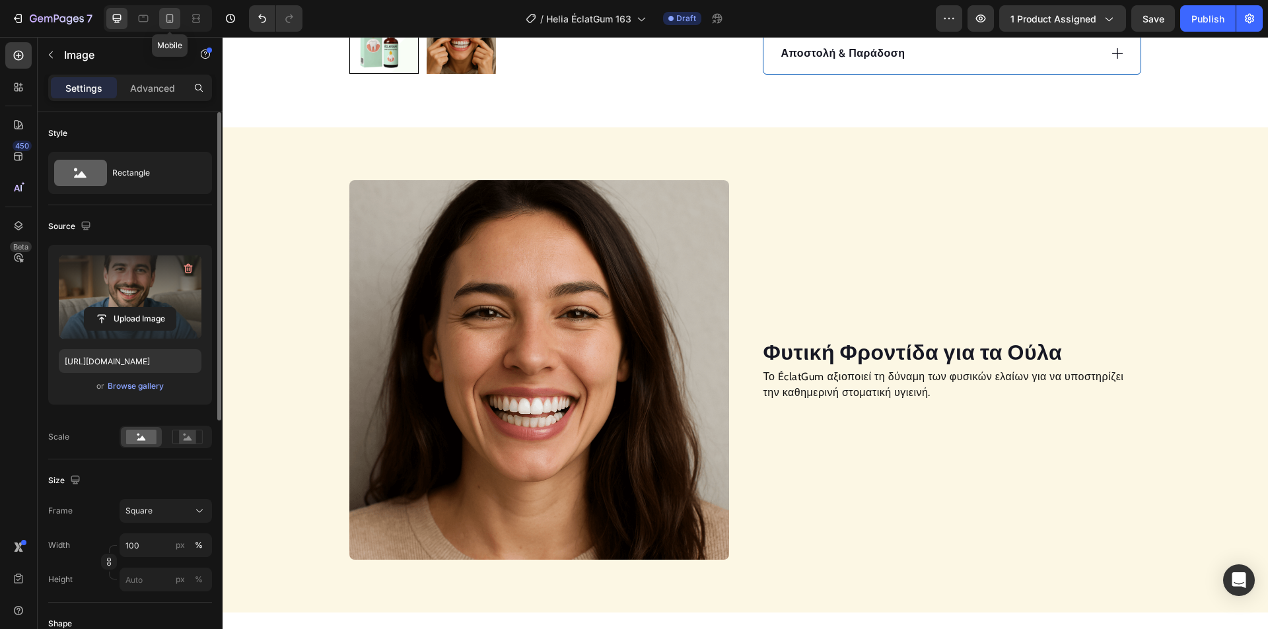
click at [168, 12] on icon at bounding box center [169, 18] width 13 height 13
type input "[URL][DOMAIN_NAME]"
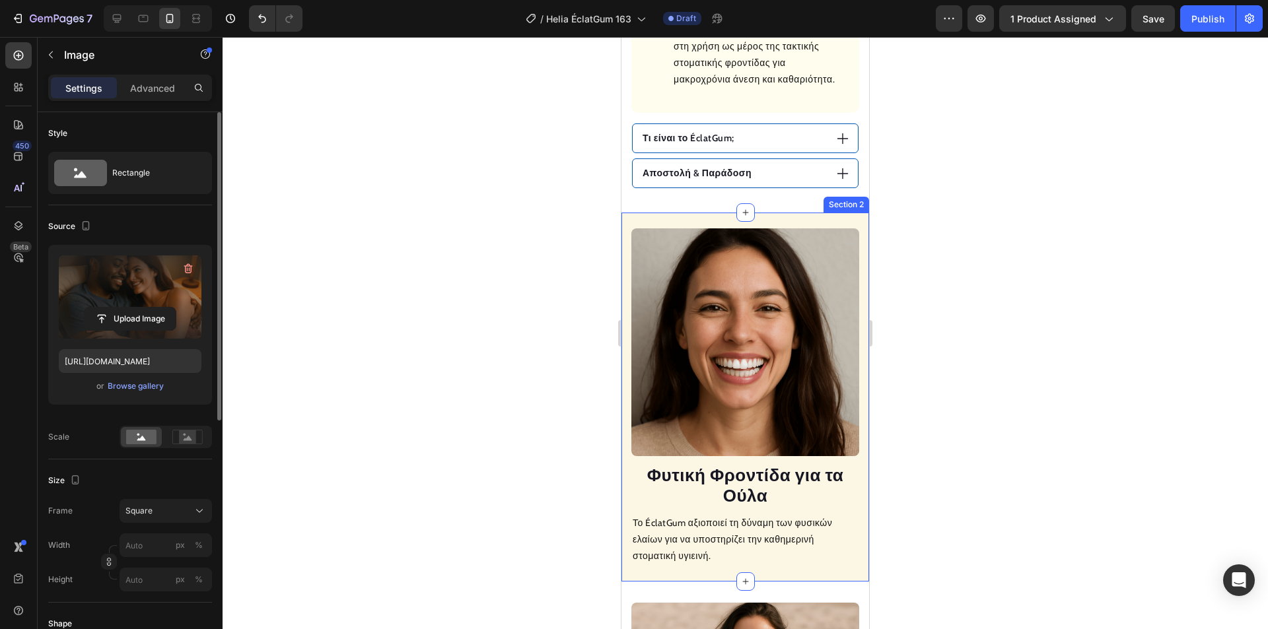
scroll to position [1210, 0]
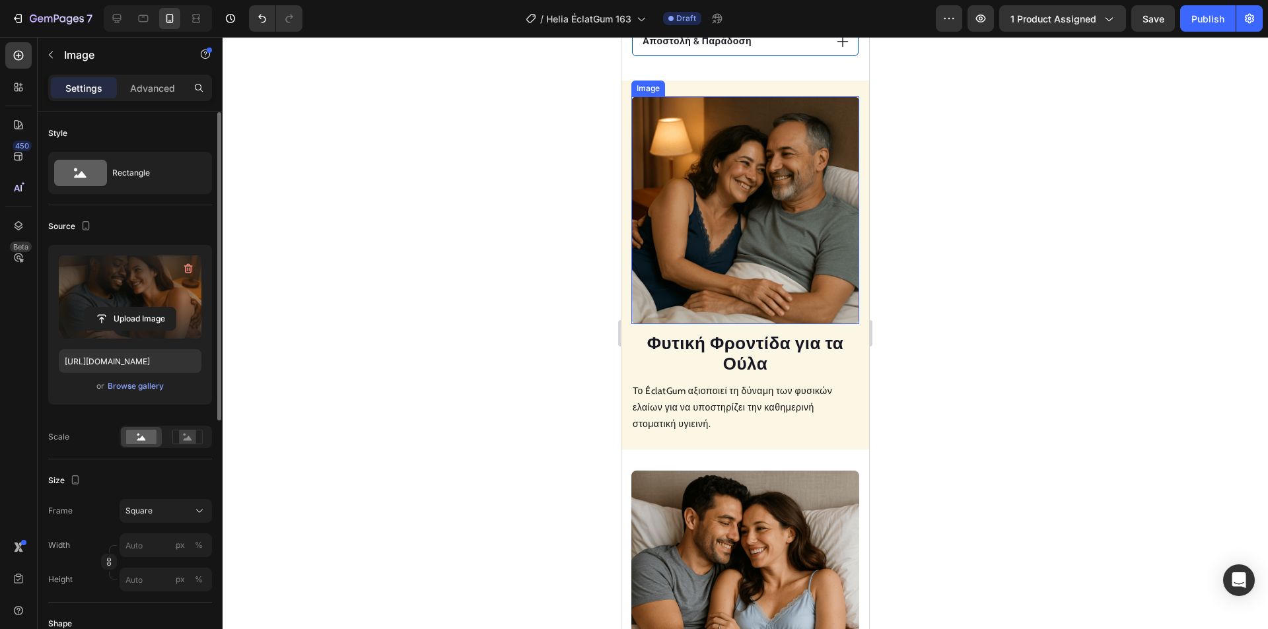
click at [751, 256] on img at bounding box center [745, 210] width 228 height 228
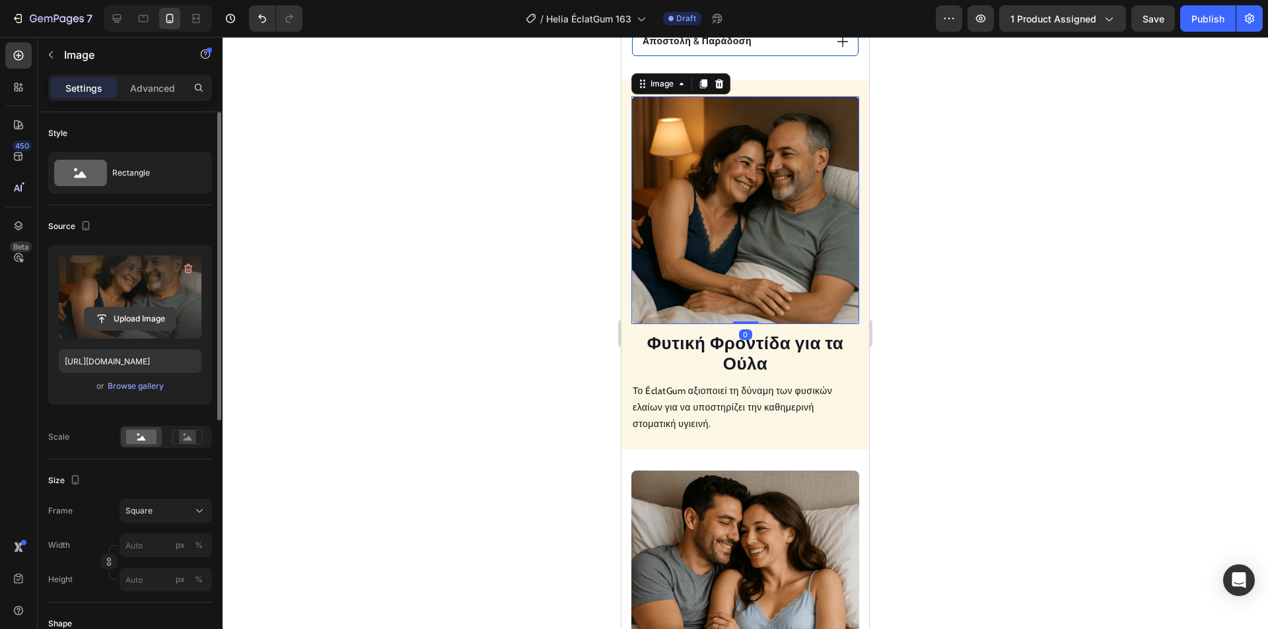
click at [121, 320] on input "file" at bounding box center [130, 319] width 91 height 22
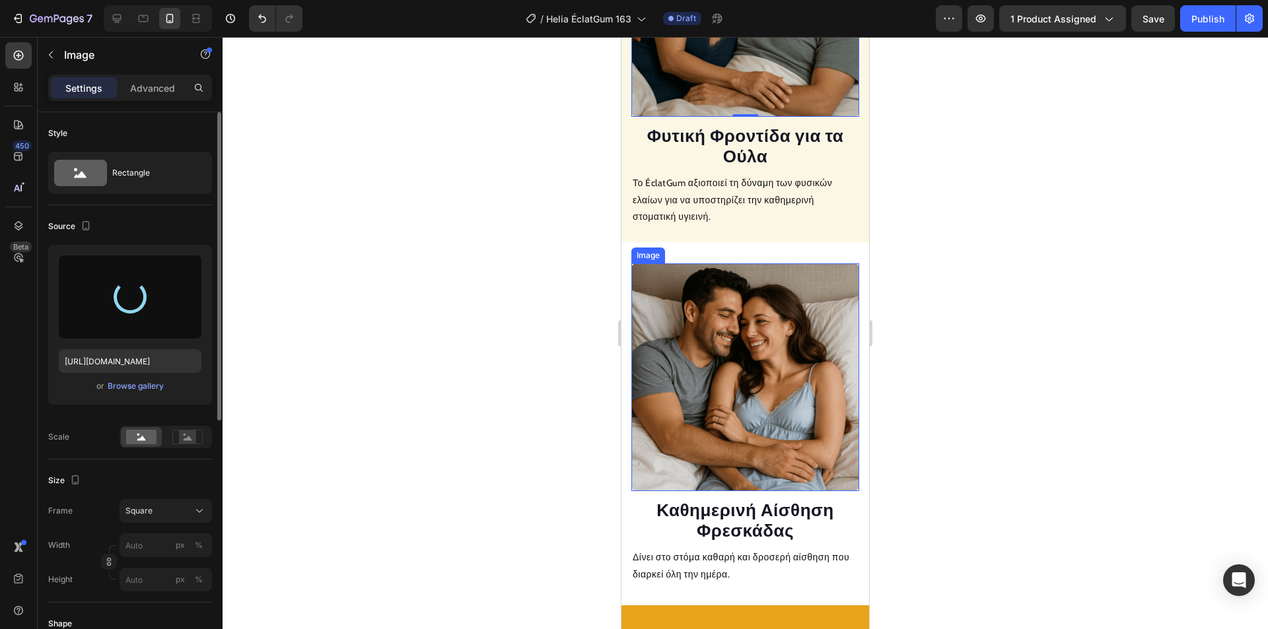
type input "[URL][DOMAIN_NAME]"
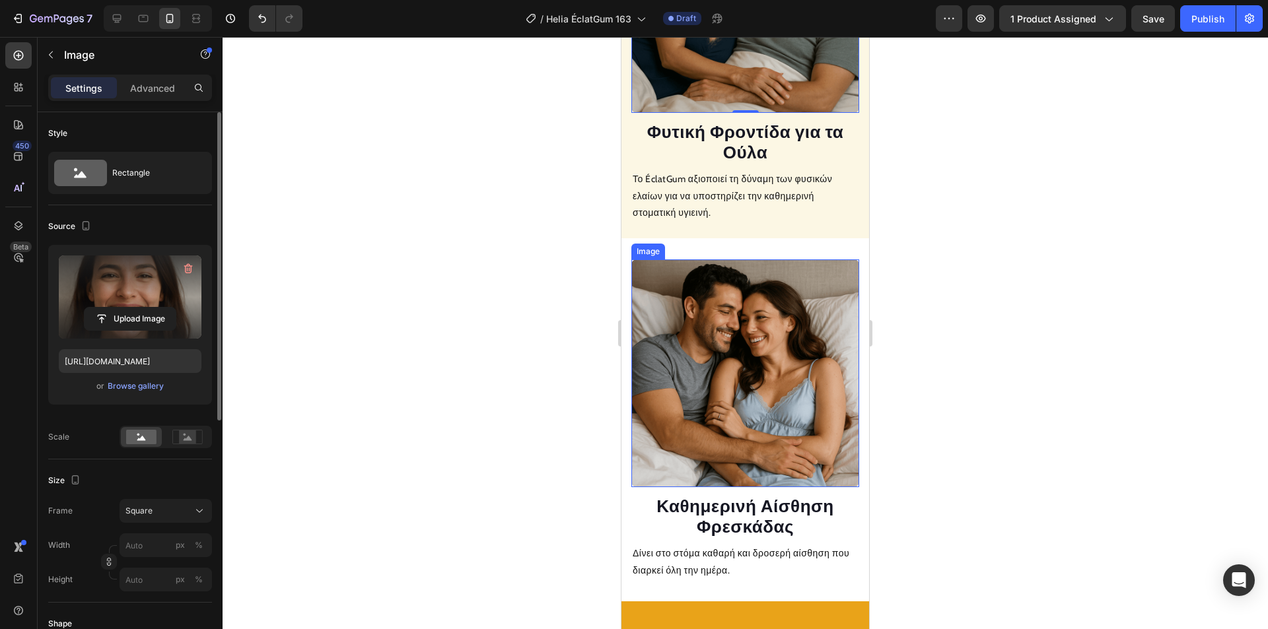
scroll to position [1541, 0]
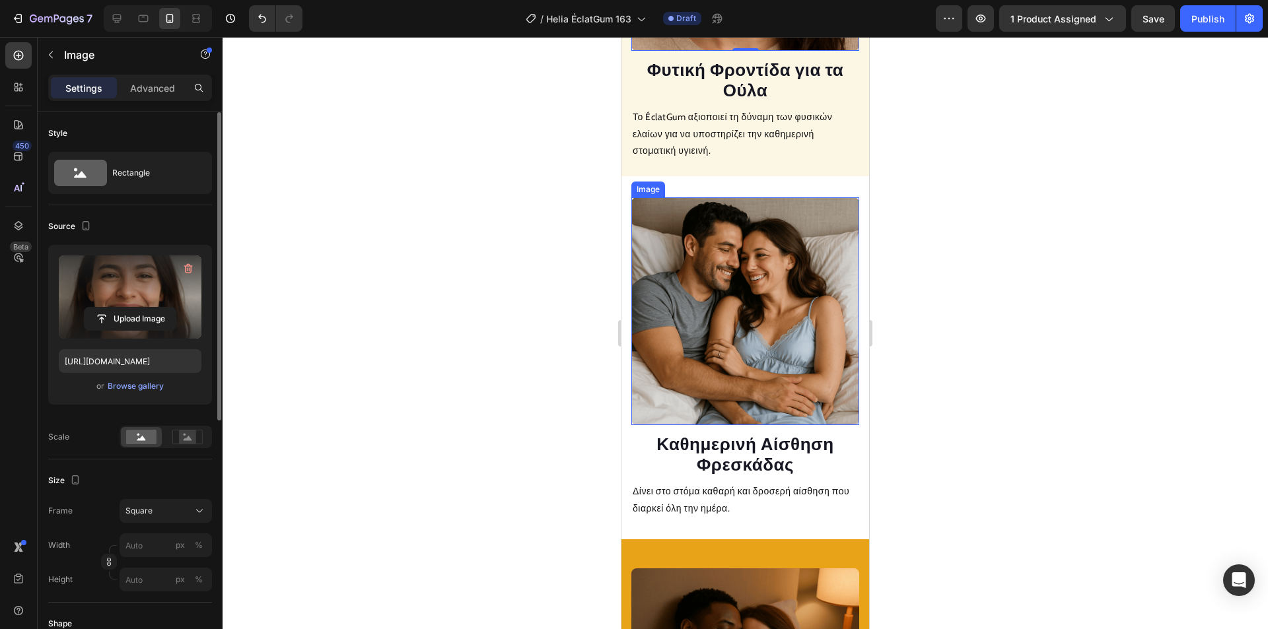
click at [761, 324] on img at bounding box center [745, 311] width 228 height 228
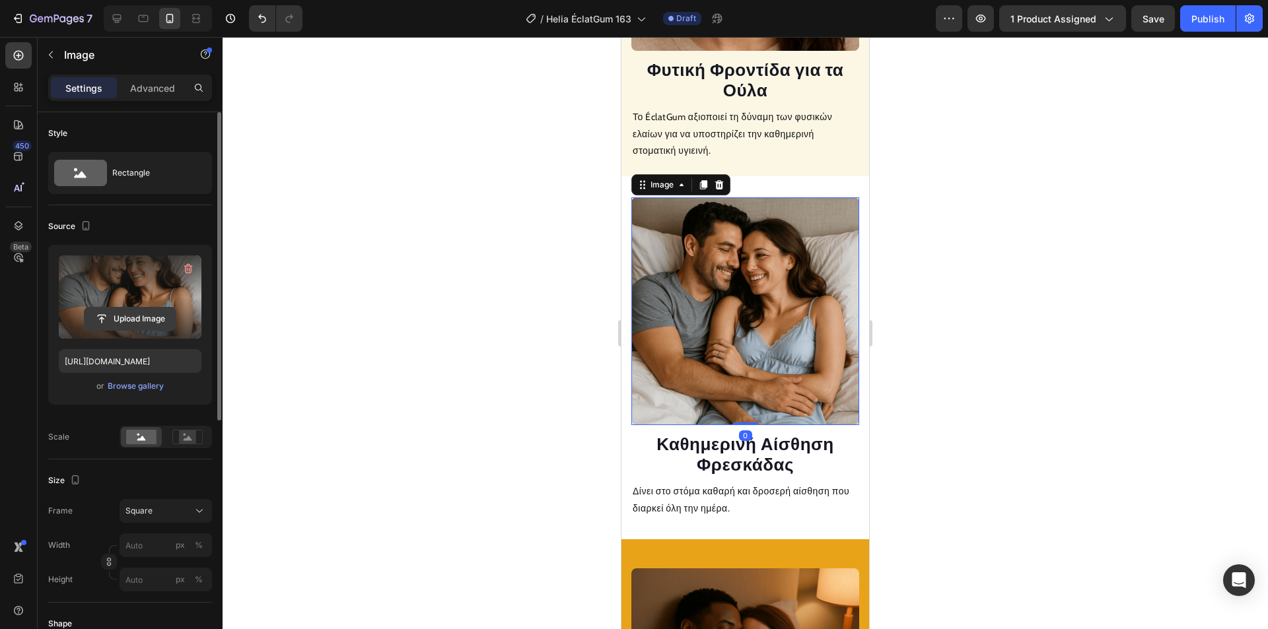
click at [157, 328] on input "file" at bounding box center [130, 319] width 91 height 22
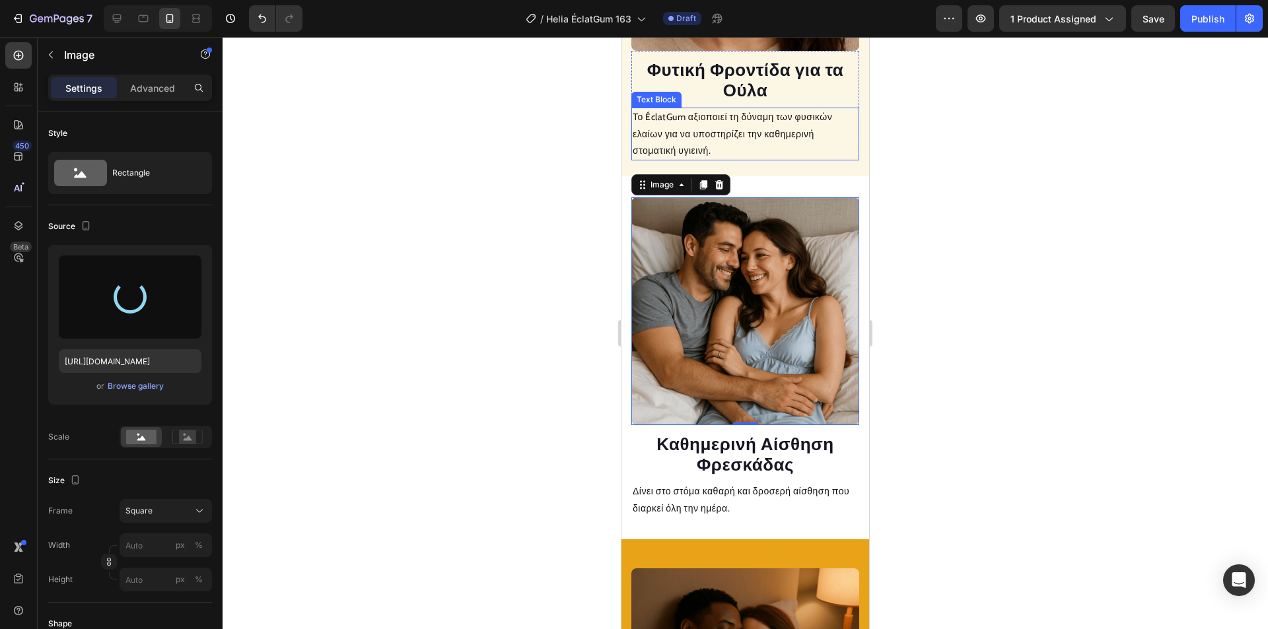
type input "[URL][DOMAIN_NAME]"
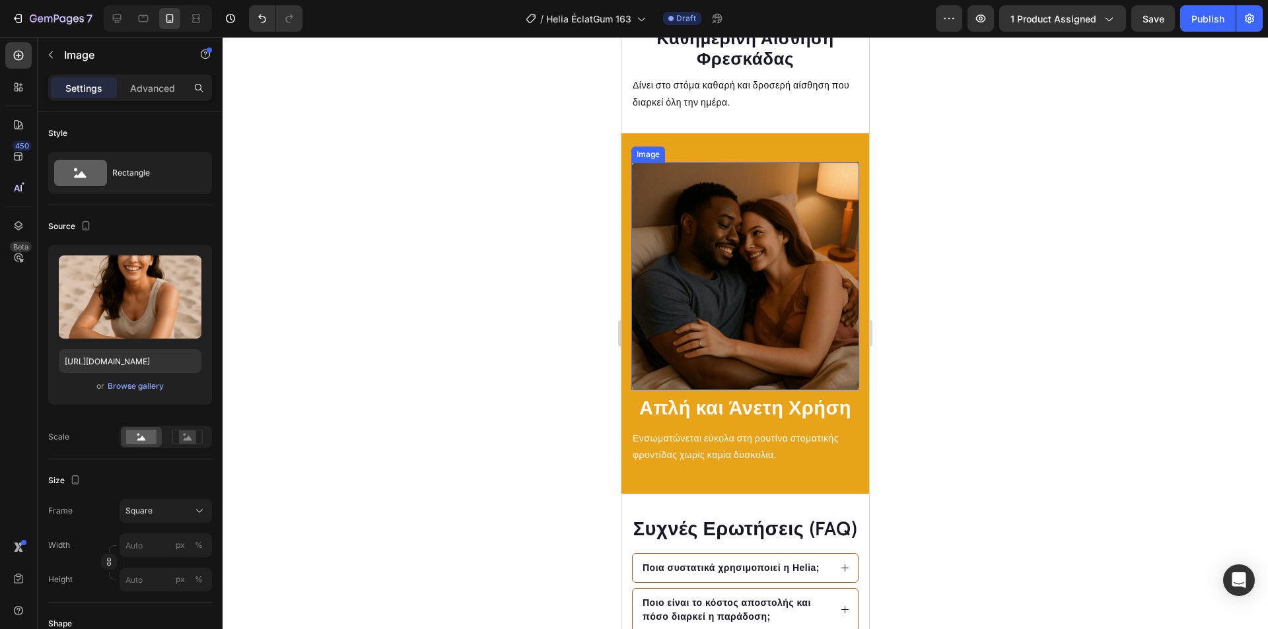
click at [746, 283] on img at bounding box center [745, 276] width 228 height 228
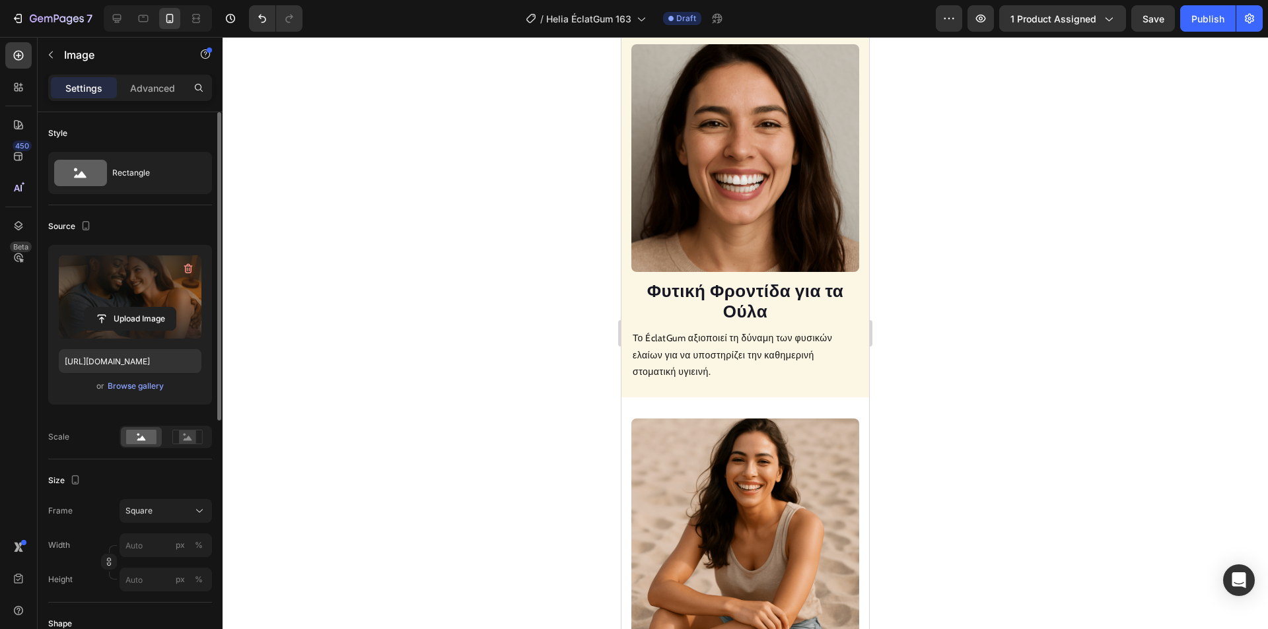
scroll to position [1607, 0]
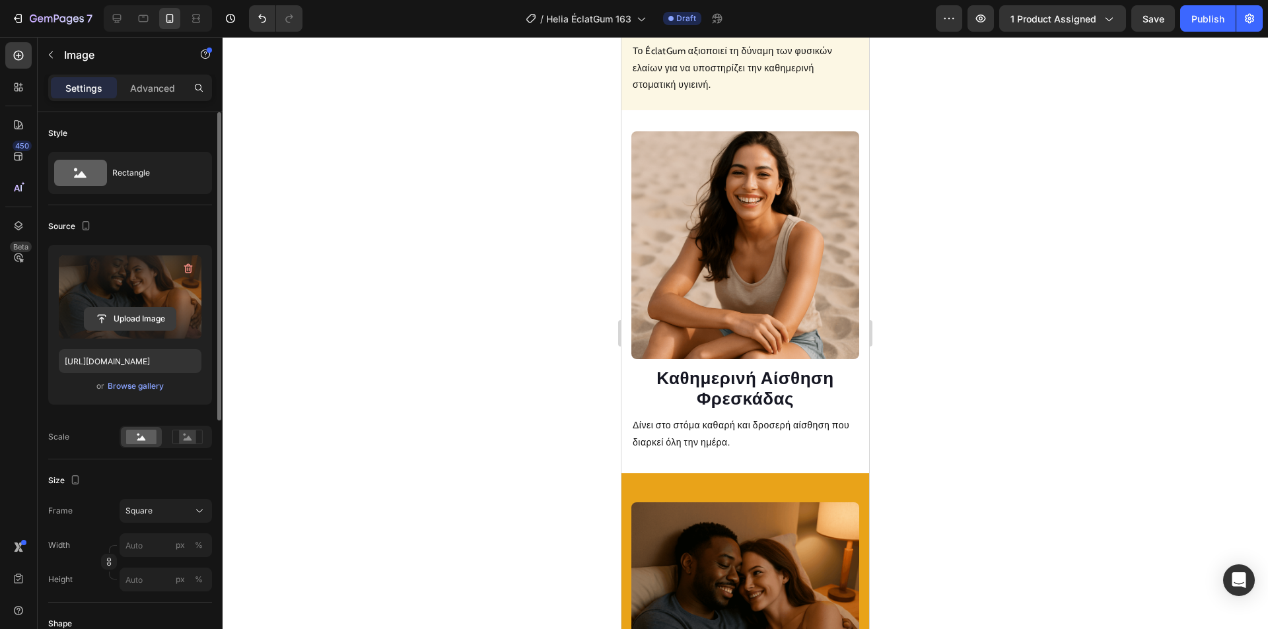
click at [132, 323] on input "file" at bounding box center [130, 319] width 91 height 22
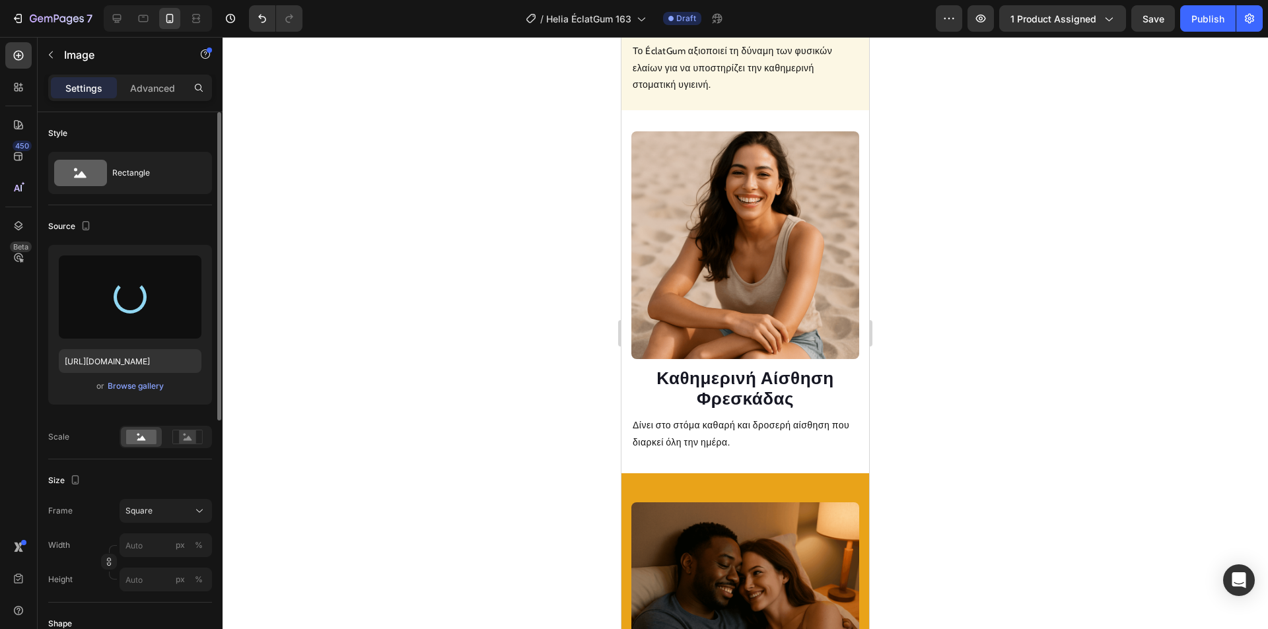
type input "[URL][DOMAIN_NAME]"
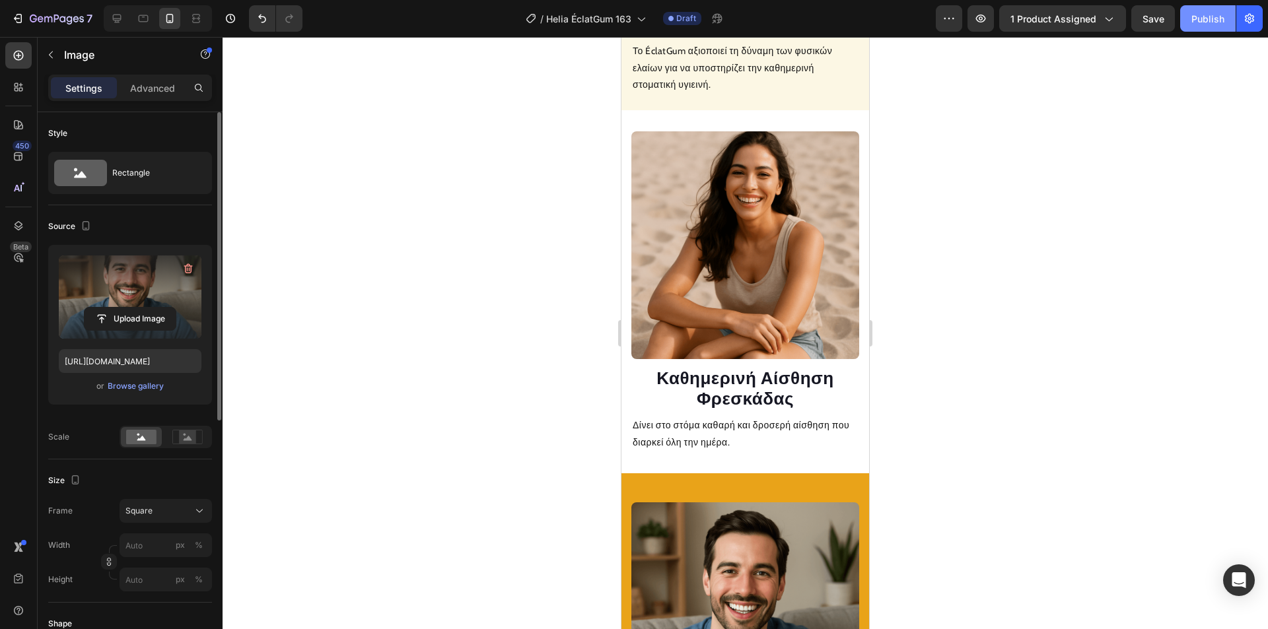
click at [1211, 24] on div "Publish" at bounding box center [1207, 19] width 33 height 14
drag, startPoint x: 473, startPoint y: 382, endPoint x: 516, endPoint y: 372, distance: 43.4
click at [483, 379] on div at bounding box center [745, 333] width 1045 height 592
